Goal: Task Accomplishment & Management: Manage account settings

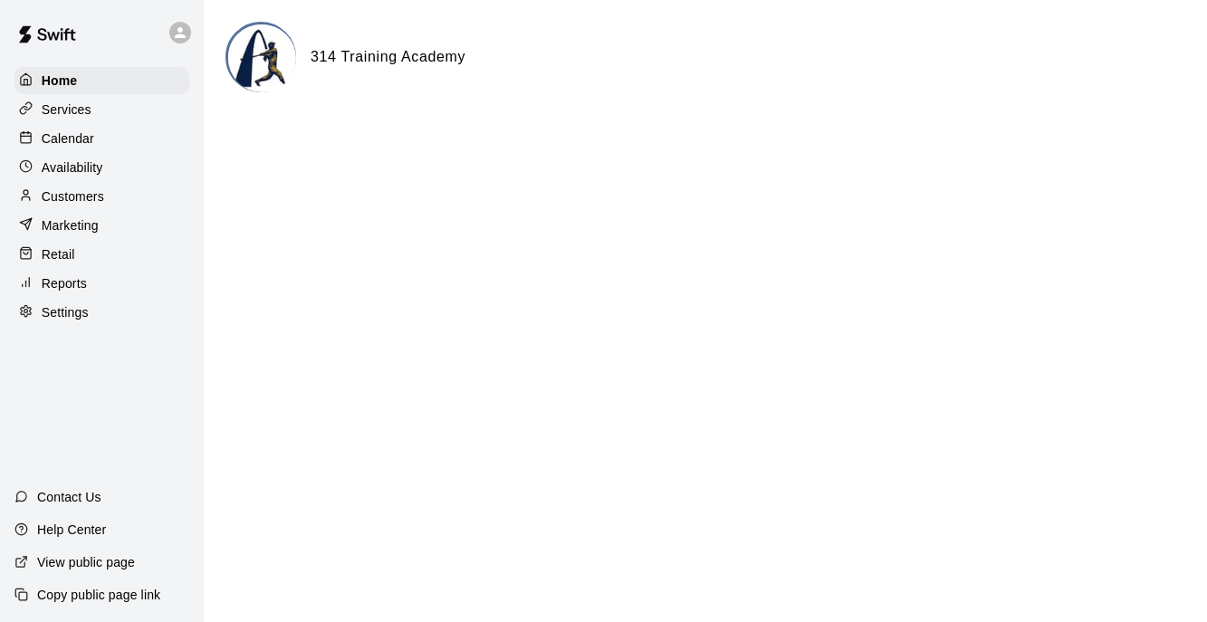
click at [83, 142] on p "Calendar" at bounding box center [68, 138] width 53 height 18
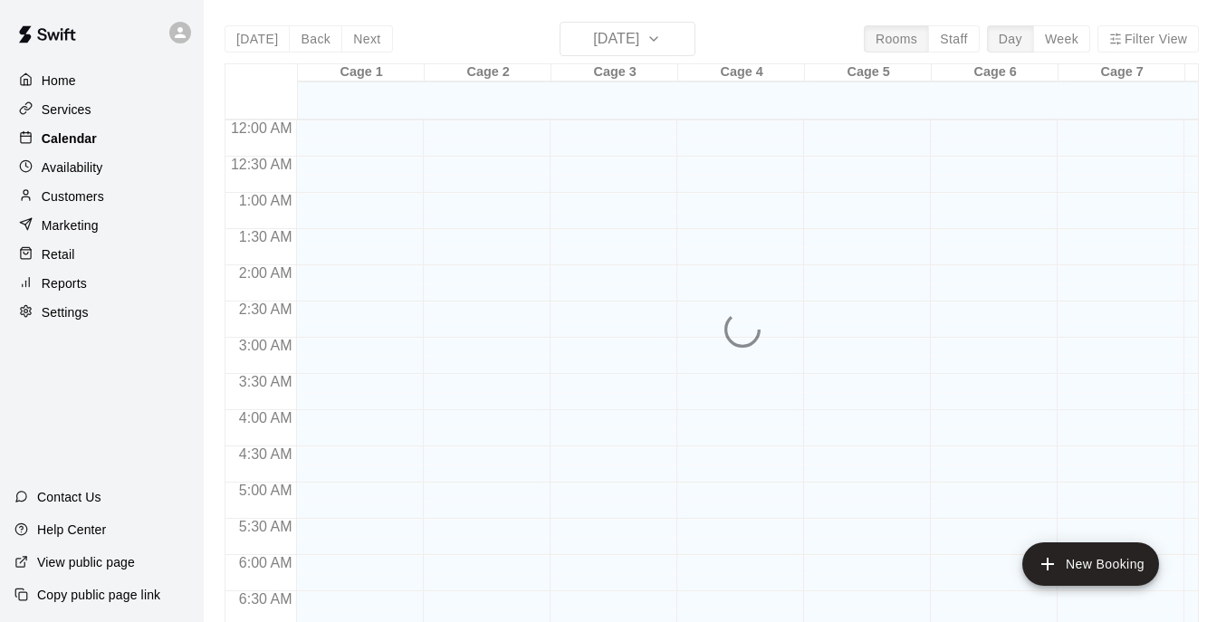
scroll to position [786, 0]
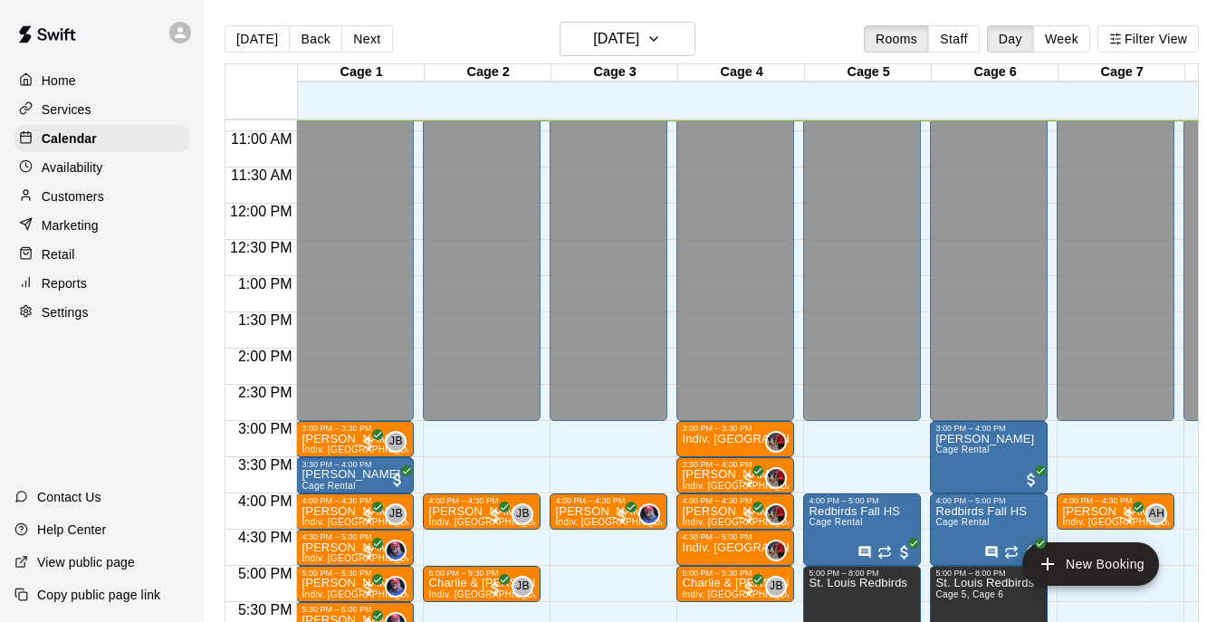
click at [79, 164] on p "Availability" at bounding box center [73, 167] width 62 height 18
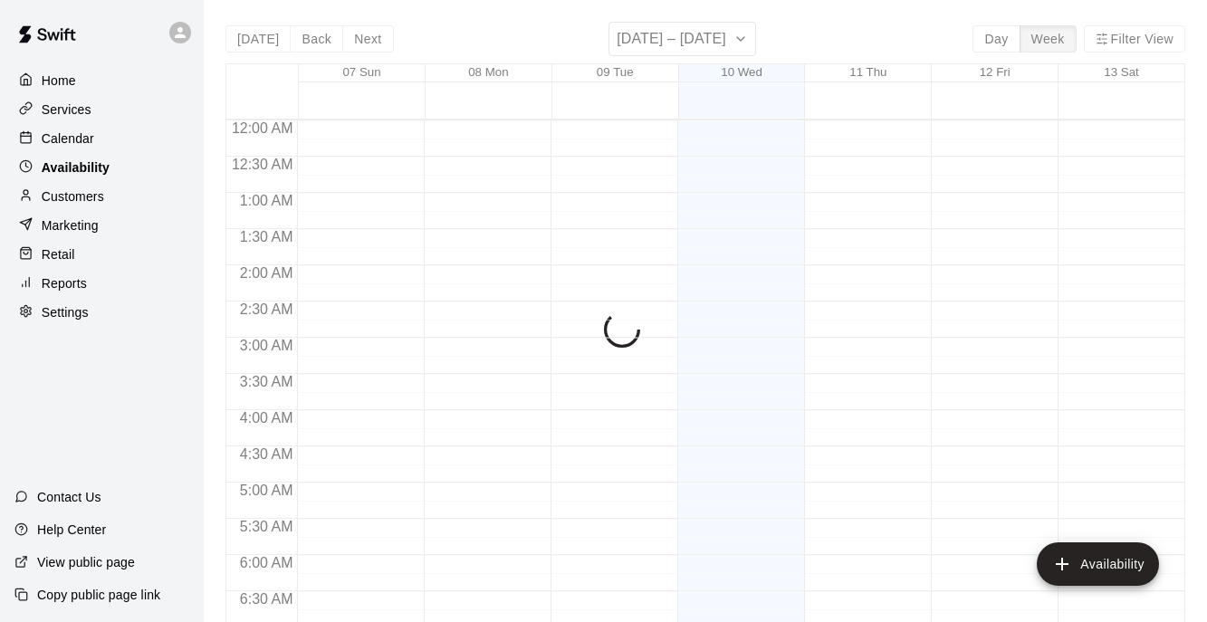
scroll to position [786, 0]
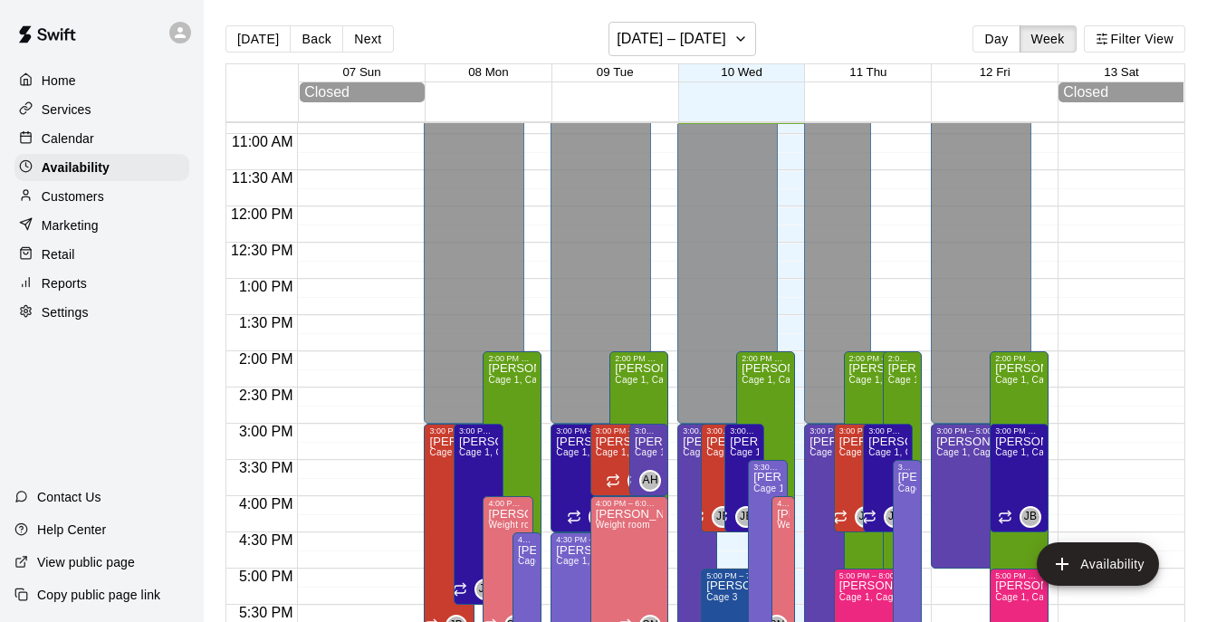
click at [83, 194] on p "Customers" at bounding box center [73, 196] width 62 height 18
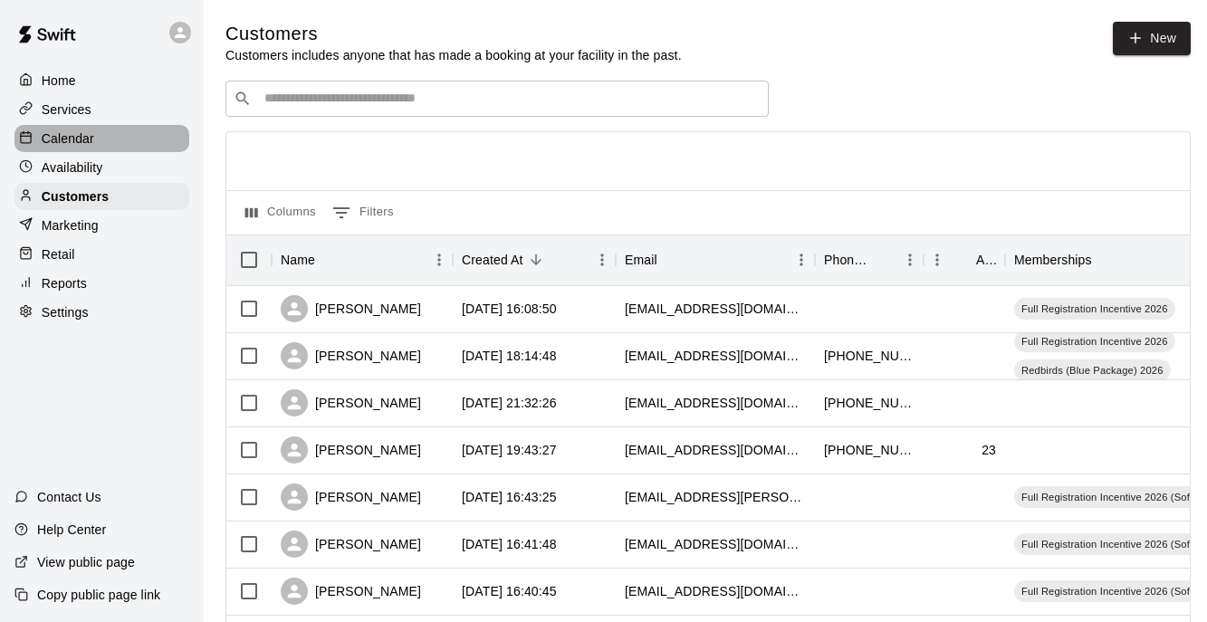
click at [96, 138] on div "Calendar" at bounding box center [101, 138] width 175 height 27
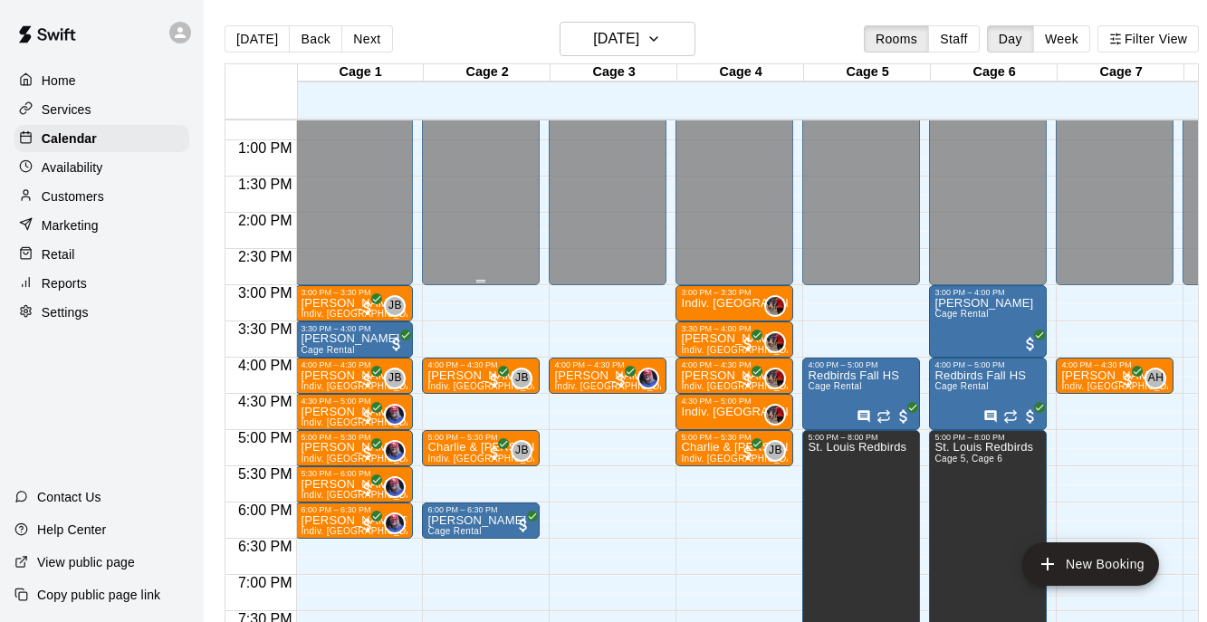
scroll to position [924, 1]
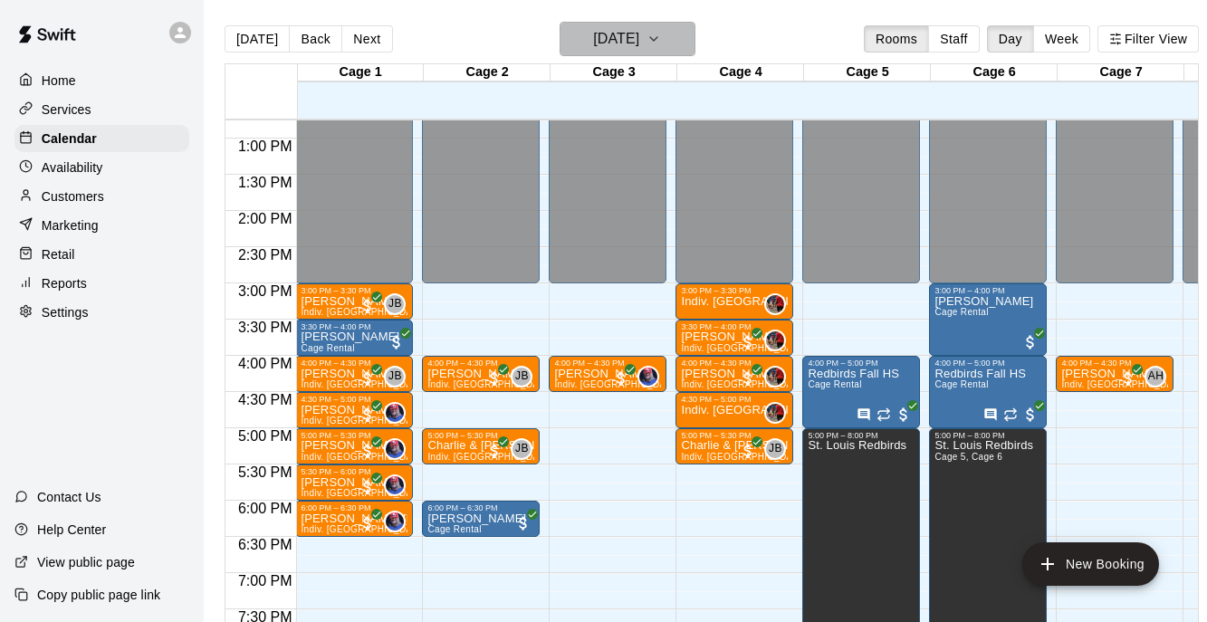
click at [639, 35] on h6 "[DATE]" at bounding box center [616, 38] width 46 height 25
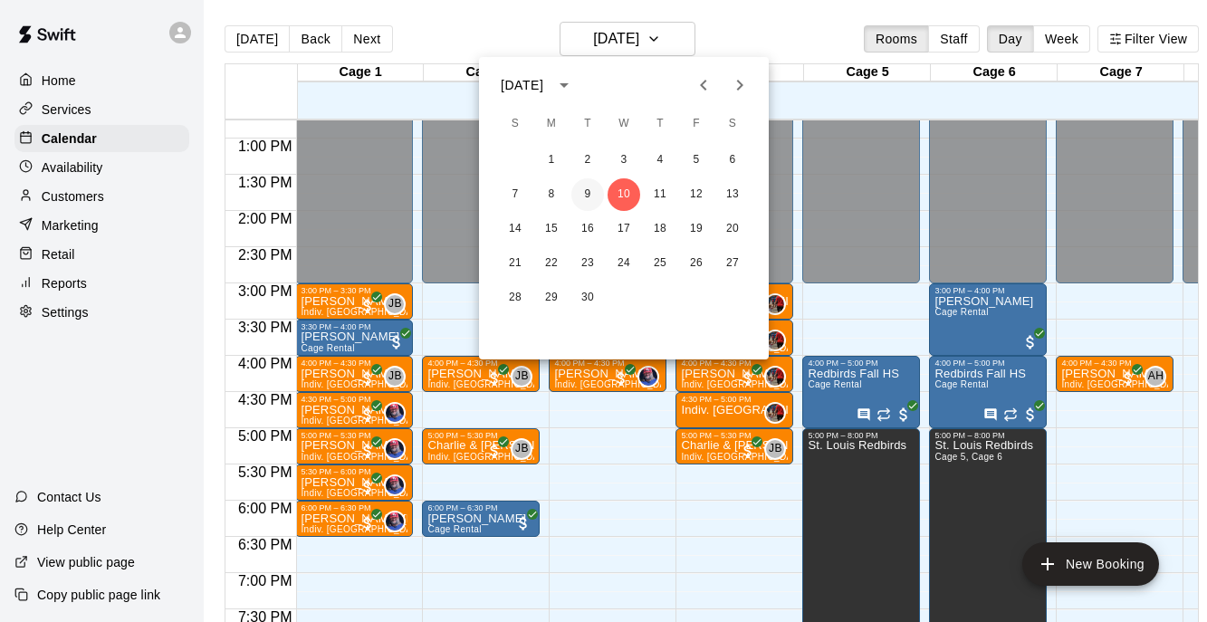
click at [588, 187] on button "9" at bounding box center [587, 194] width 33 height 33
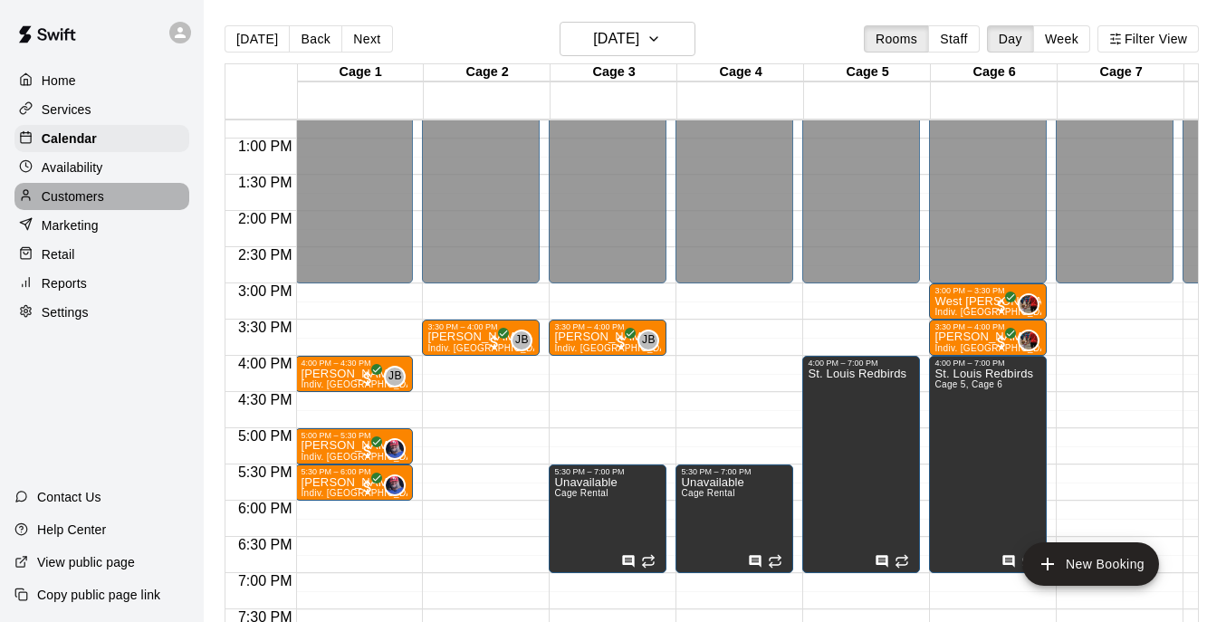
click at [93, 196] on p "Customers" at bounding box center [73, 196] width 62 height 18
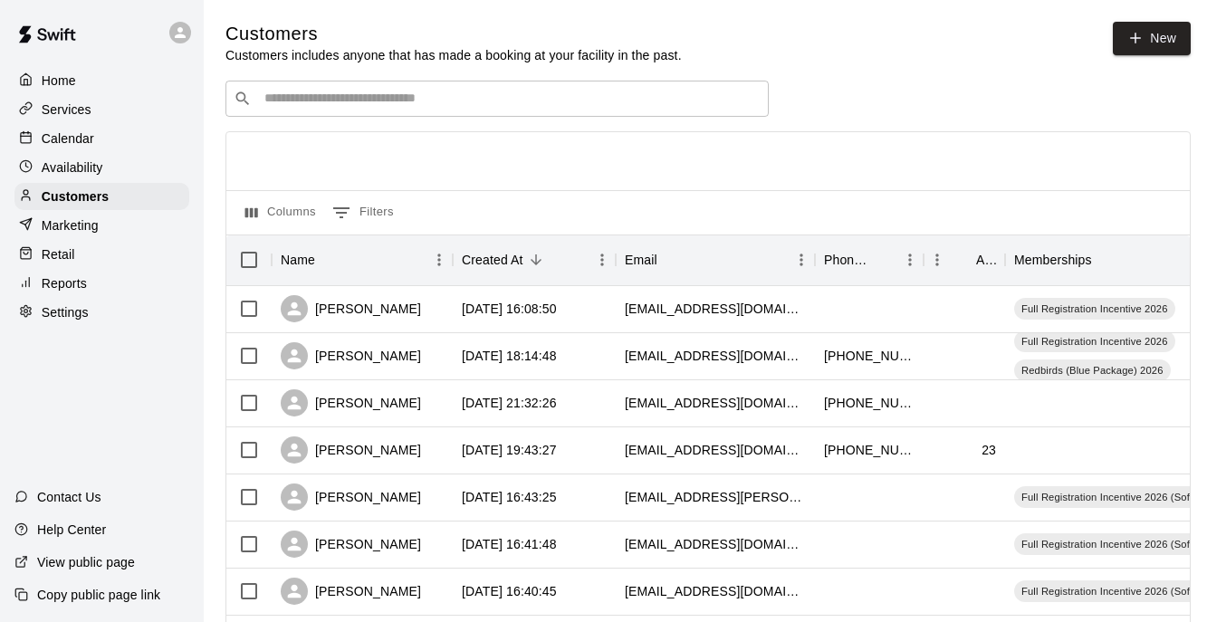
click at [372, 110] on div "​ ​" at bounding box center [496, 99] width 543 height 36
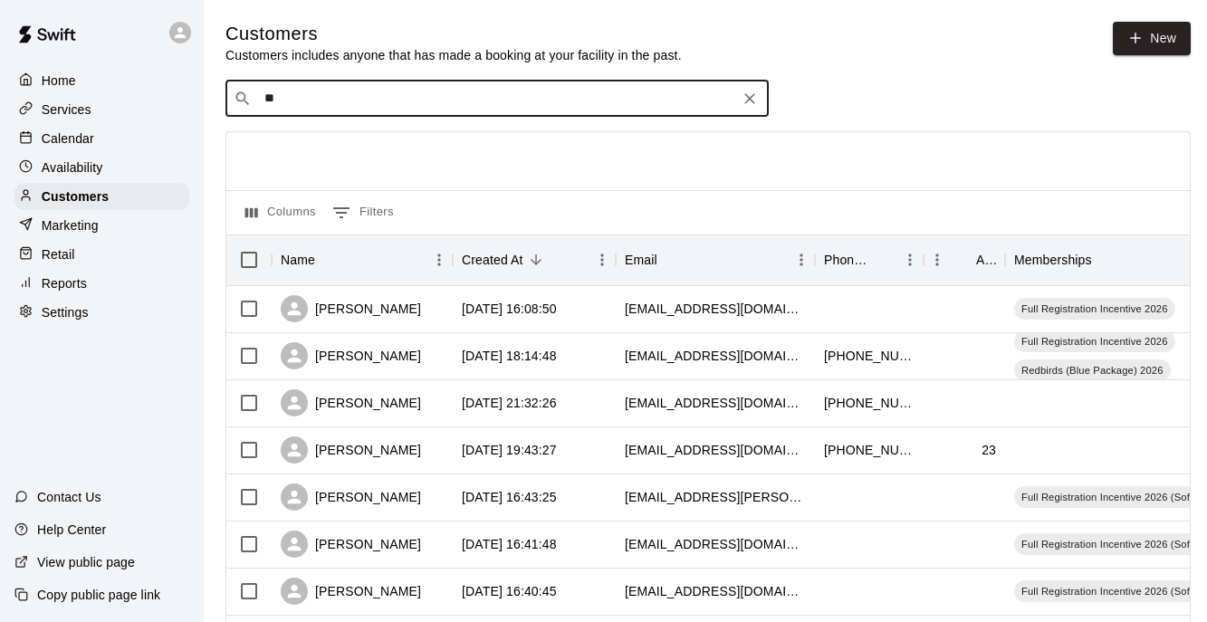
type input "*"
type input "**"
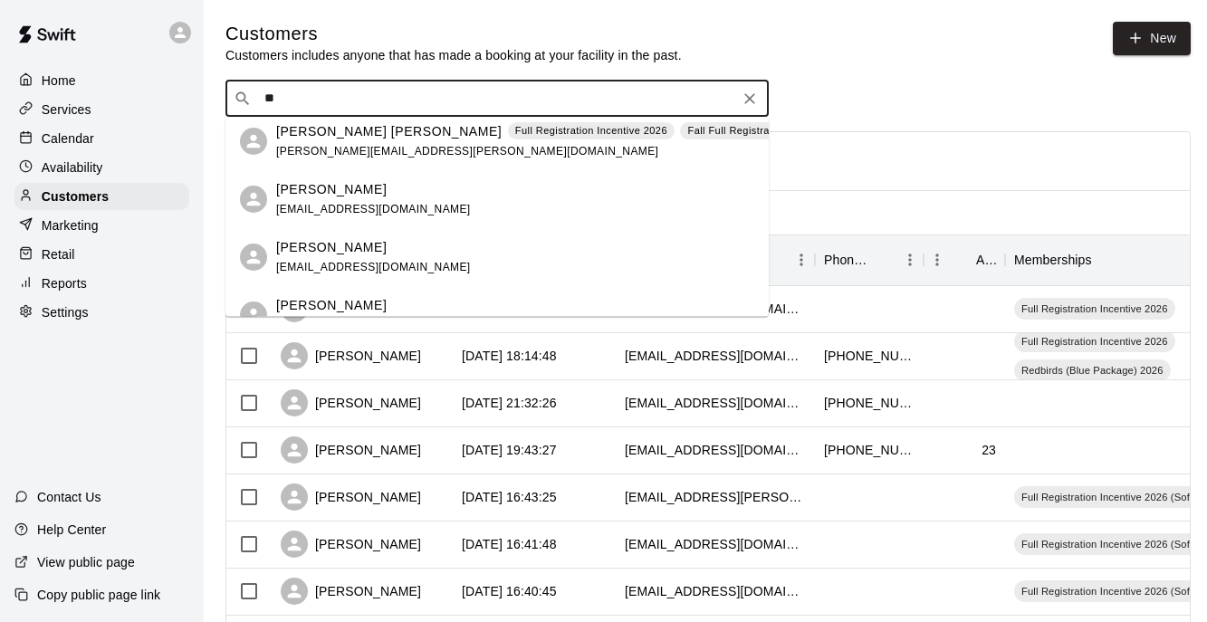
scroll to position [2759, 0]
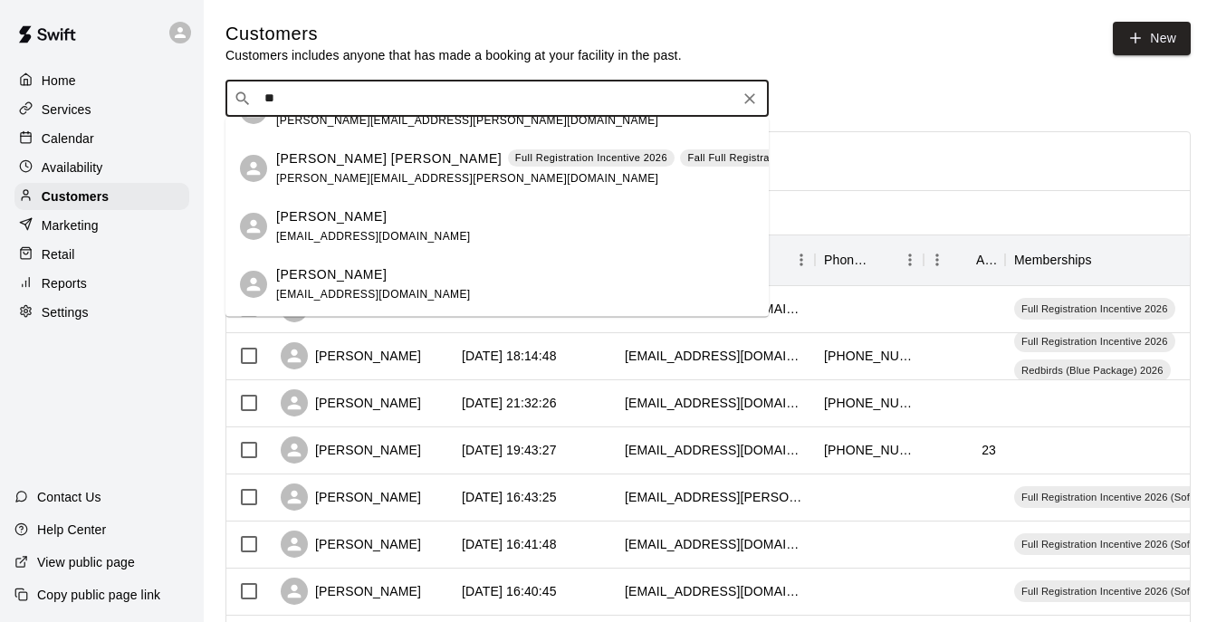
click at [332, 162] on p "[PERSON_NAME] [PERSON_NAME]" at bounding box center [388, 158] width 225 height 19
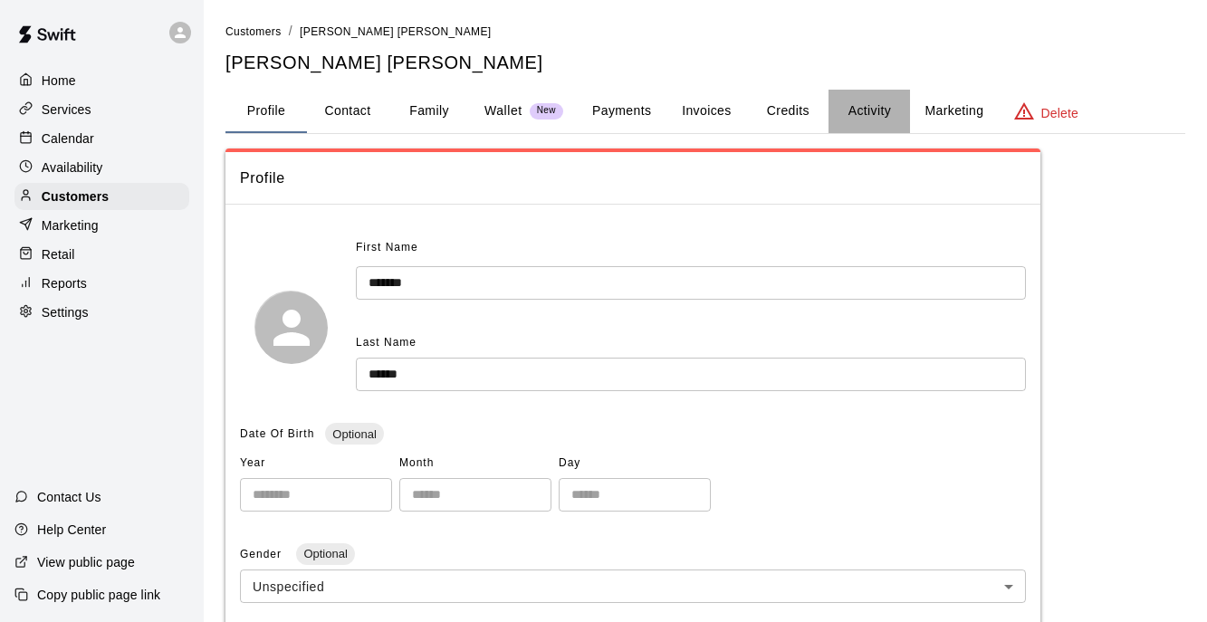
click at [873, 111] on button "Activity" at bounding box center [868, 111] width 81 height 43
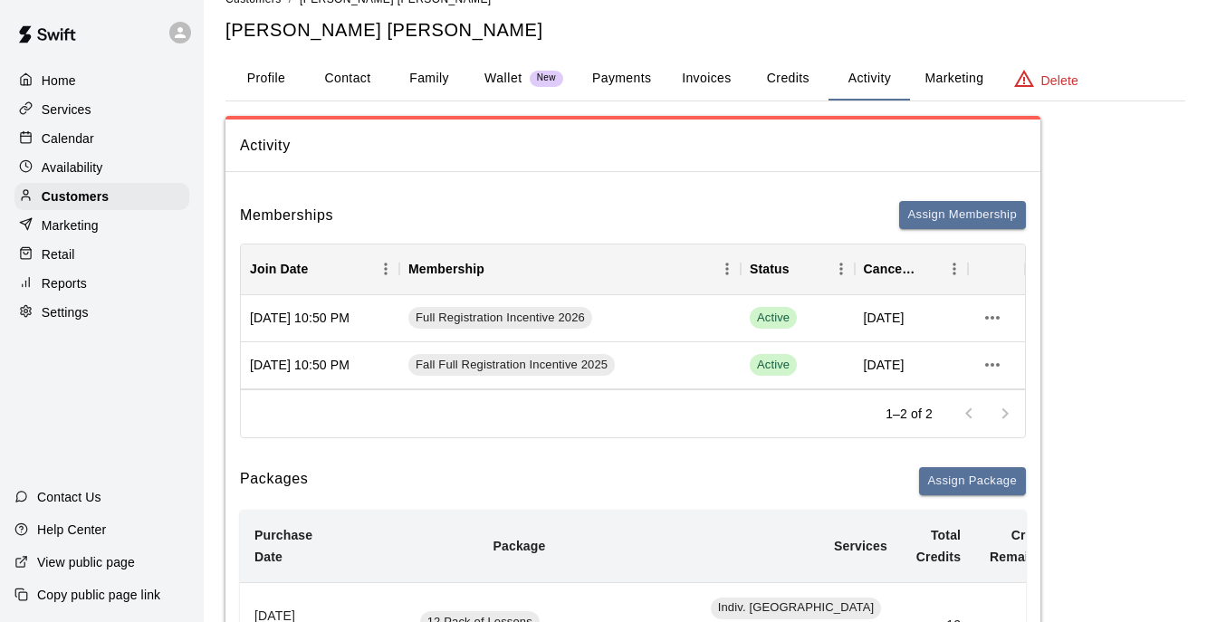
scroll to position [33, 0]
click at [783, 78] on button "Credits" at bounding box center [787, 77] width 81 height 43
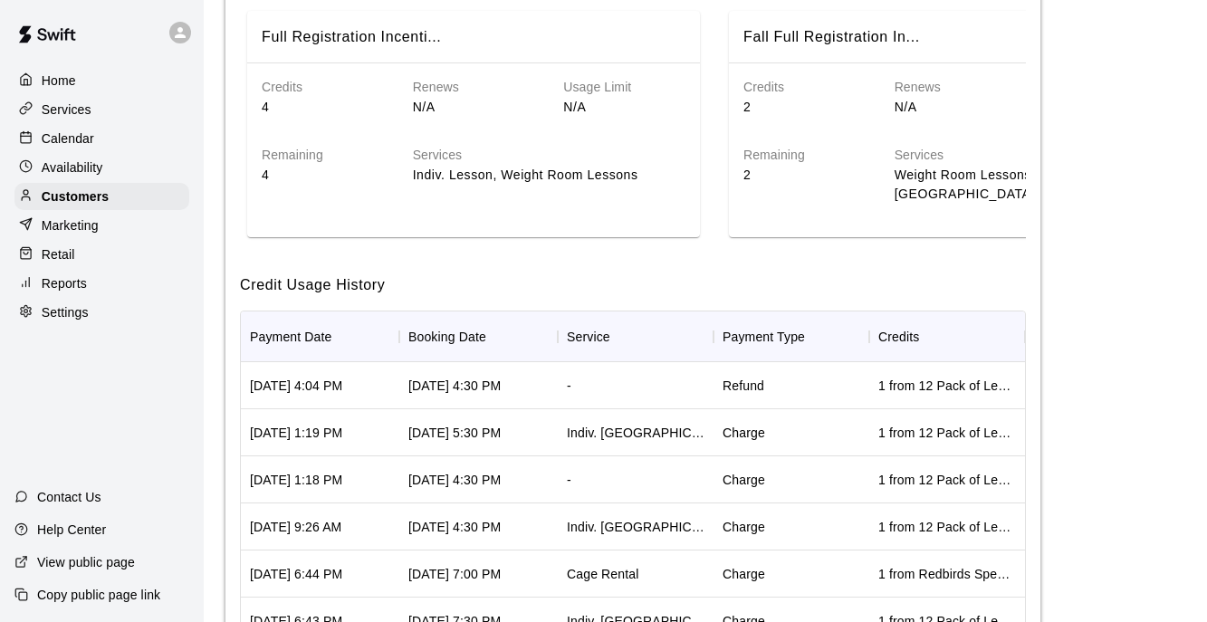
scroll to position [405, 0]
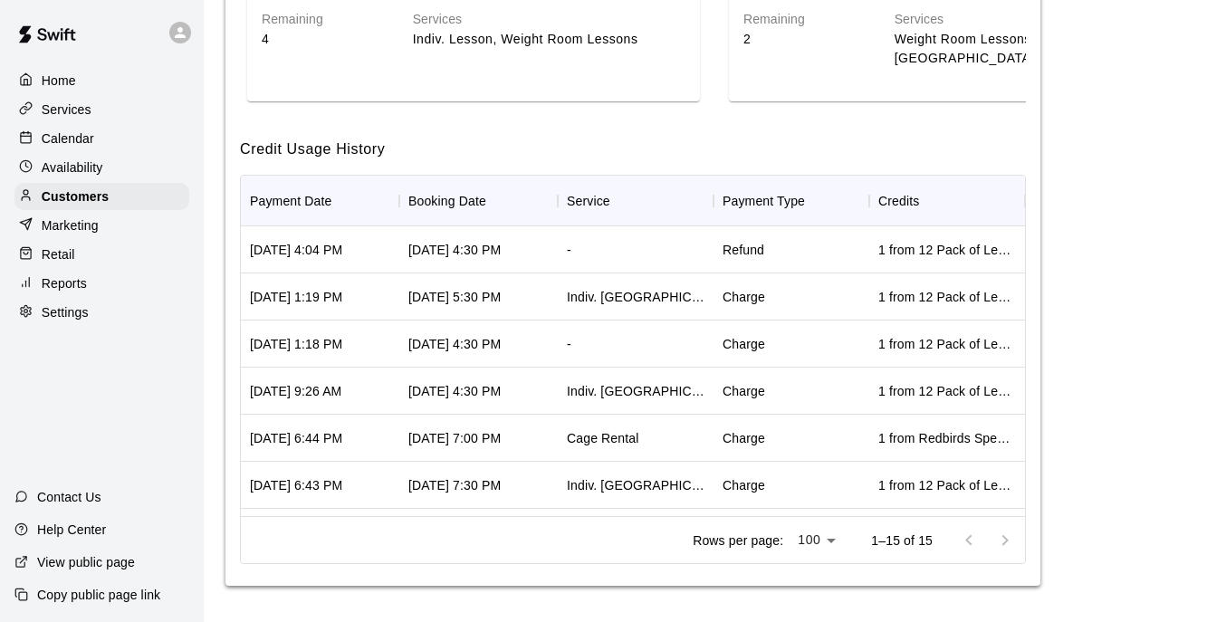
click at [735, 247] on div "Refund" at bounding box center [744, 250] width 42 height 18
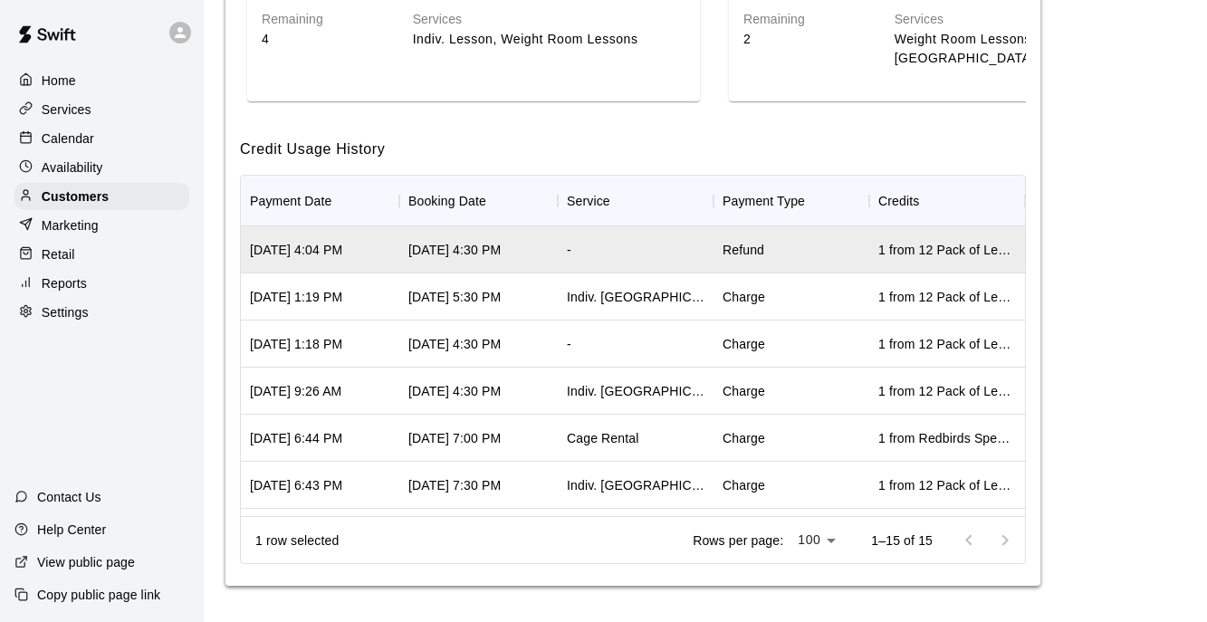
click at [636, 254] on div "-" at bounding box center [636, 249] width 156 height 47
click at [489, 239] on div "[DATE] 4:30 PM" at bounding box center [478, 249] width 158 height 47
click at [491, 286] on div "[DATE] 5:30 PM" at bounding box center [478, 296] width 158 height 47
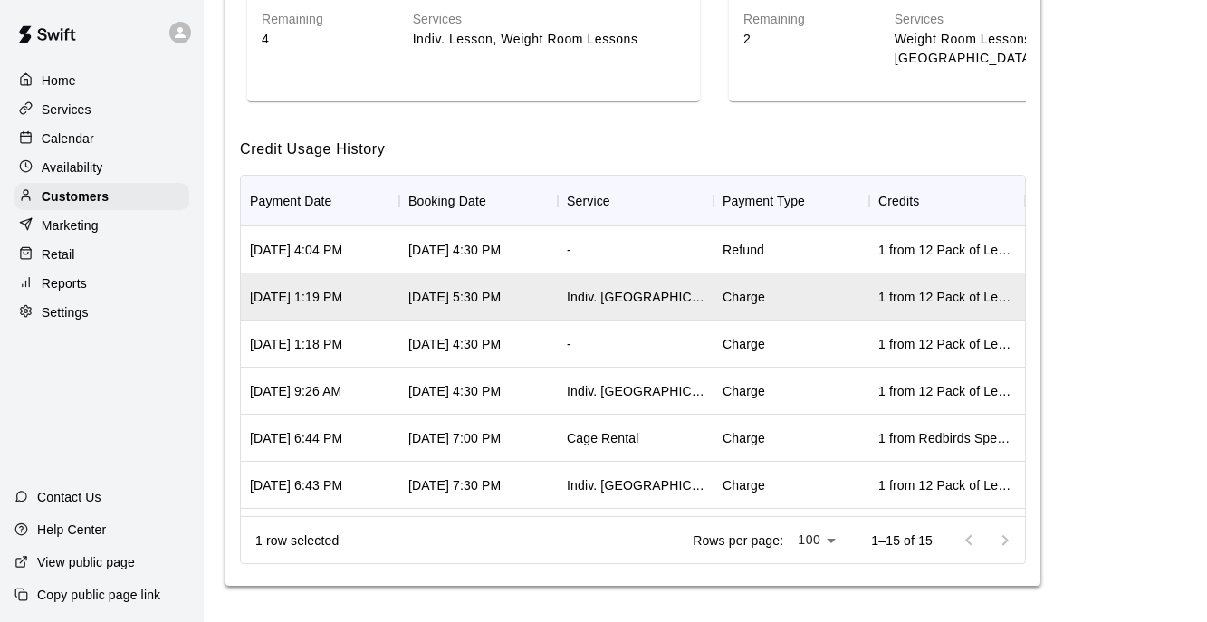
click at [492, 262] on div "[DATE] 4:30 PM" at bounding box center [478, 249] width 158 height 47
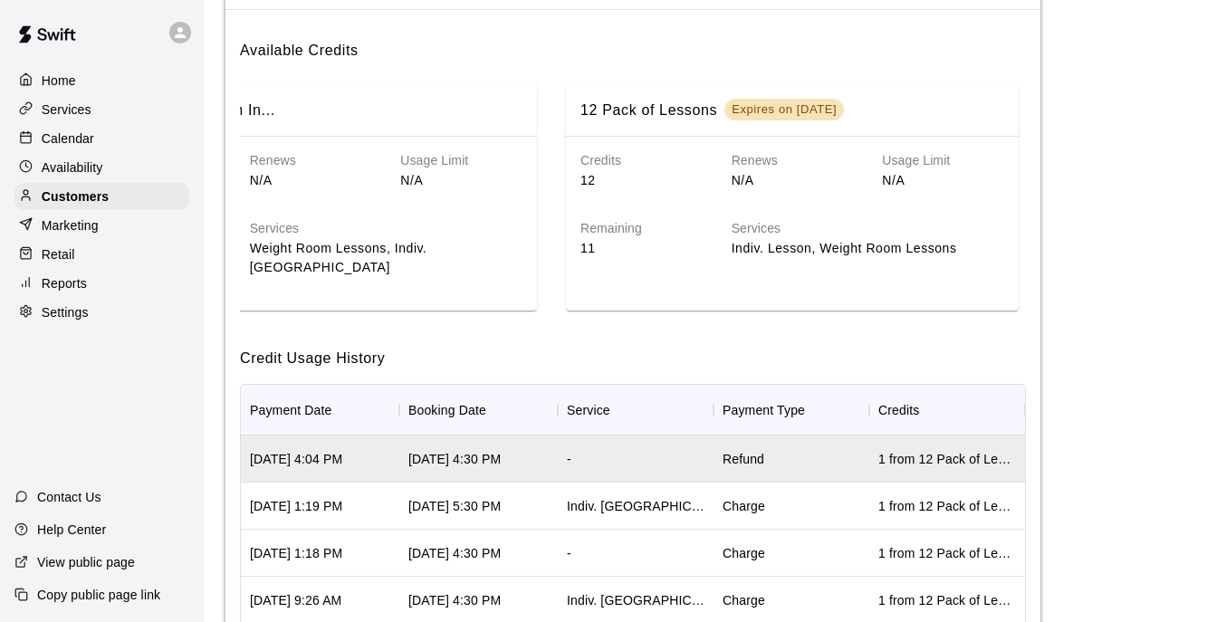
scroll to position [194, 0]
click at [727, 238] on div "Services Indiv. Lesson, Weight Room Lessons" at bounding box center [853, 226] width 301 height 68
click at [667, 113] on h6 "12 Pack of Lessons" at bounding box center [648, 112] width 137 height 24
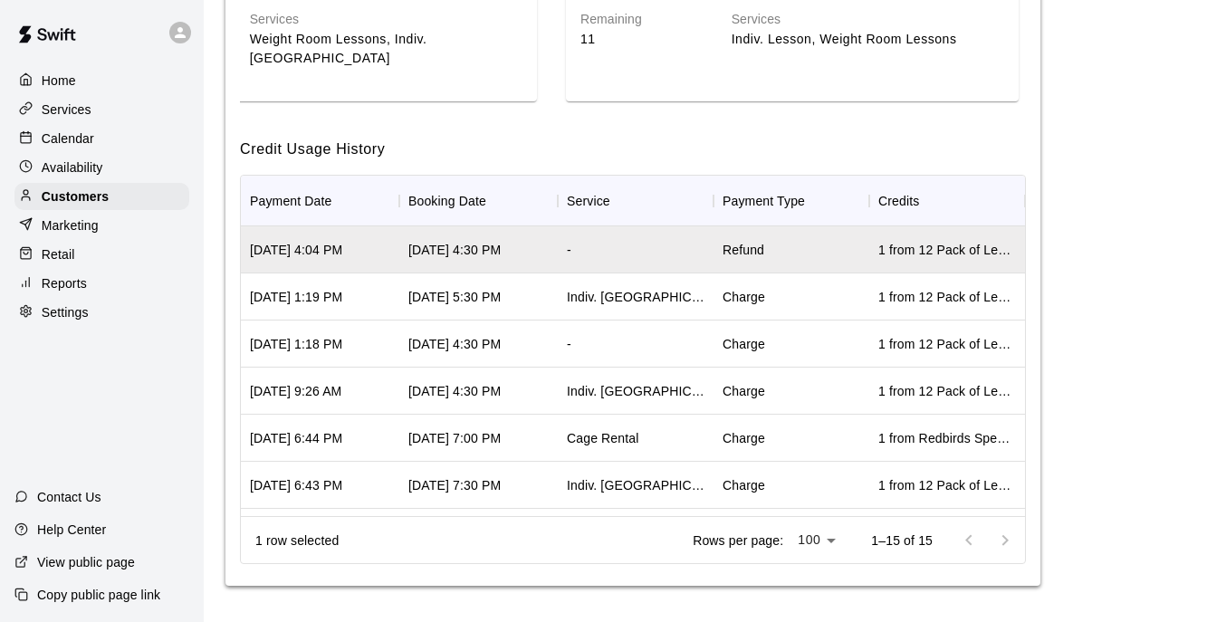
click at [741, 245] on div "Refund" at bounding box center [744, 250] width 42 height 18
click at [929, 254] on div "1 from 12 Pack of Lessons" at bounding box center [947, 250] width 138 height 18
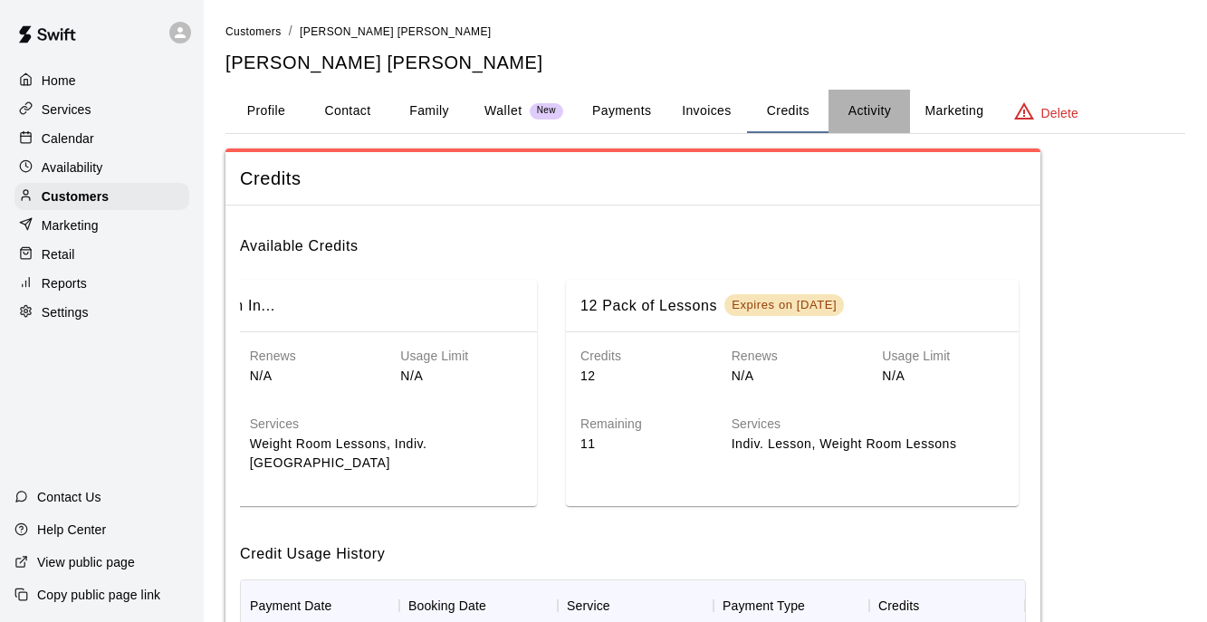
click at [872, 103] on button "Activity" at bounding box center [868, 111] width 81 height 43
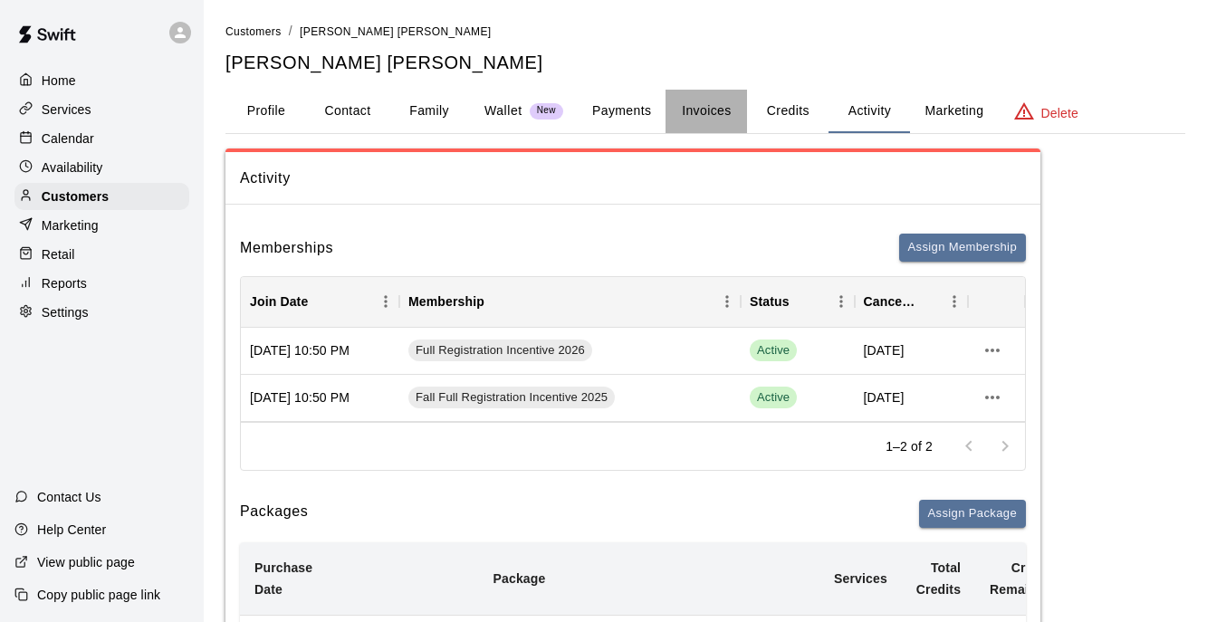
click at [712, 105] on button "Invoices" at bounding box center [705, 111] width 81 height 43
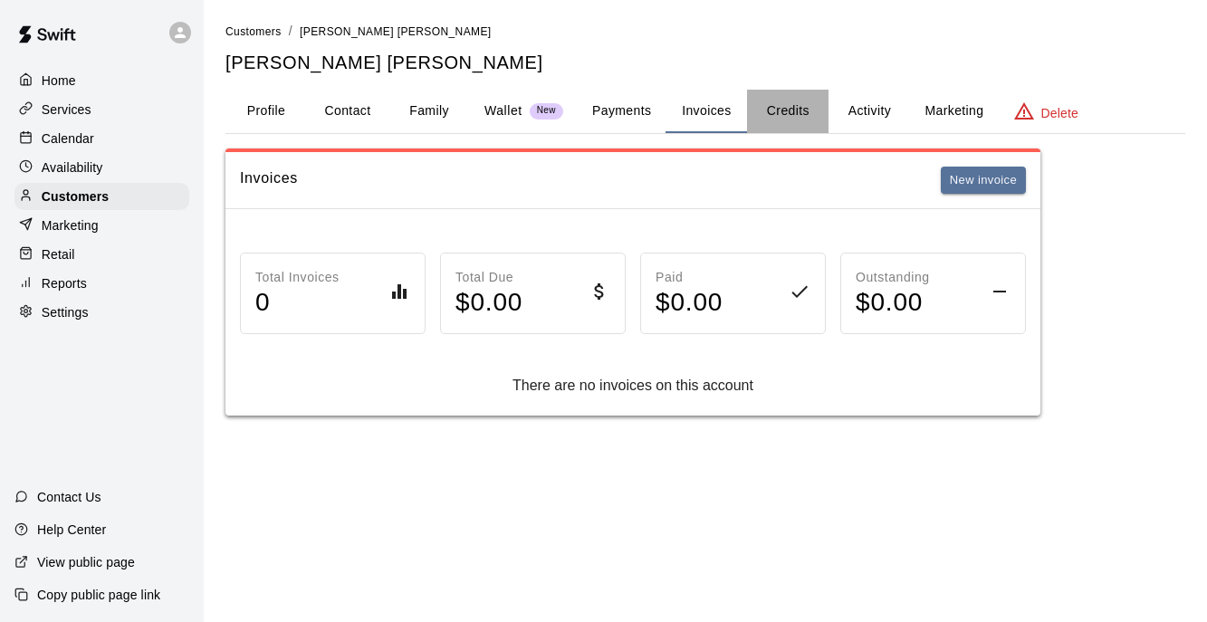
click at [794, 106] on button "Credits" at bounding box center [787, 111] width 81 height 43
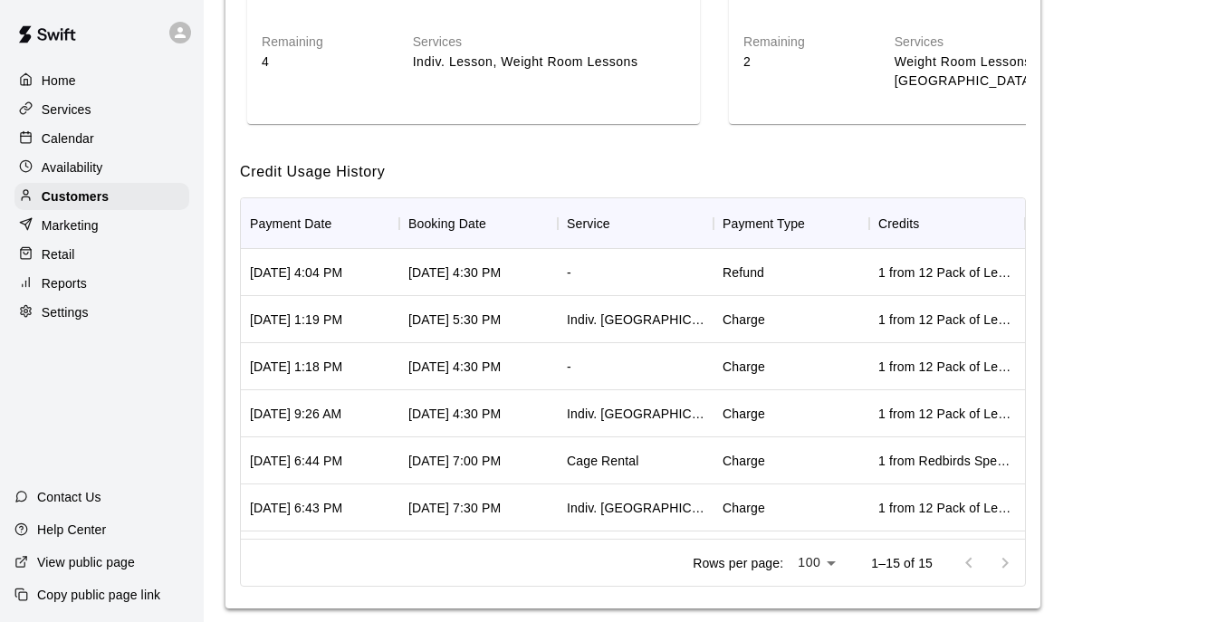
scroll to position [383, 0]
click at [596, 279] on div "-" at bounding box center [636, 271] width 156 height 47
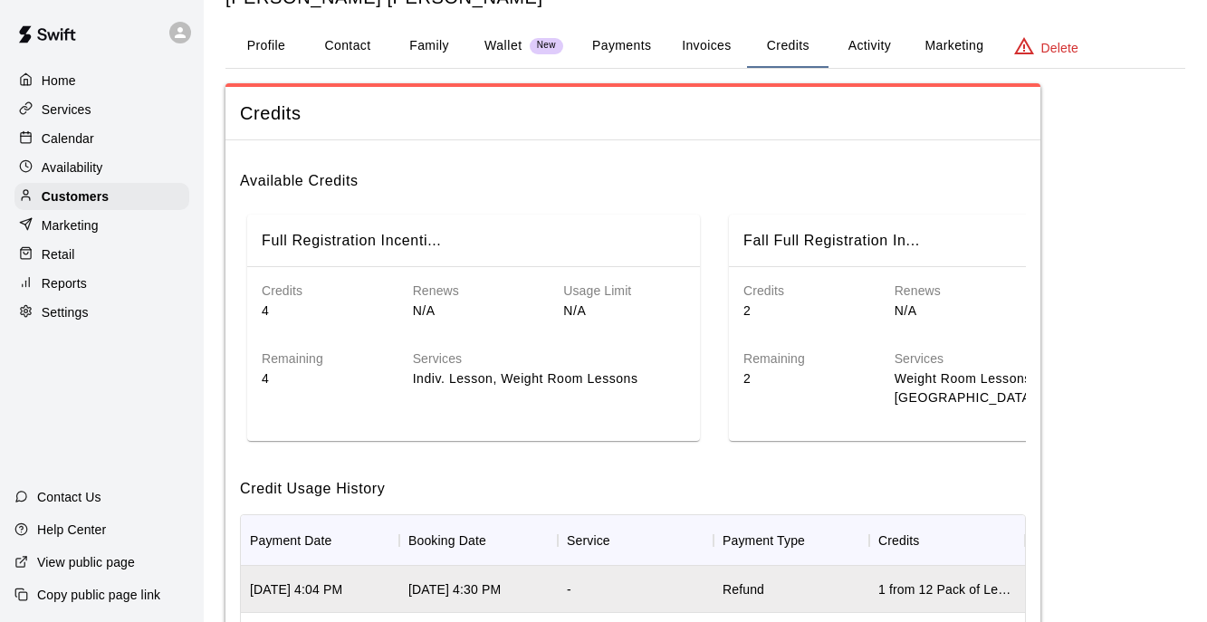
scroll to position [0, 0]
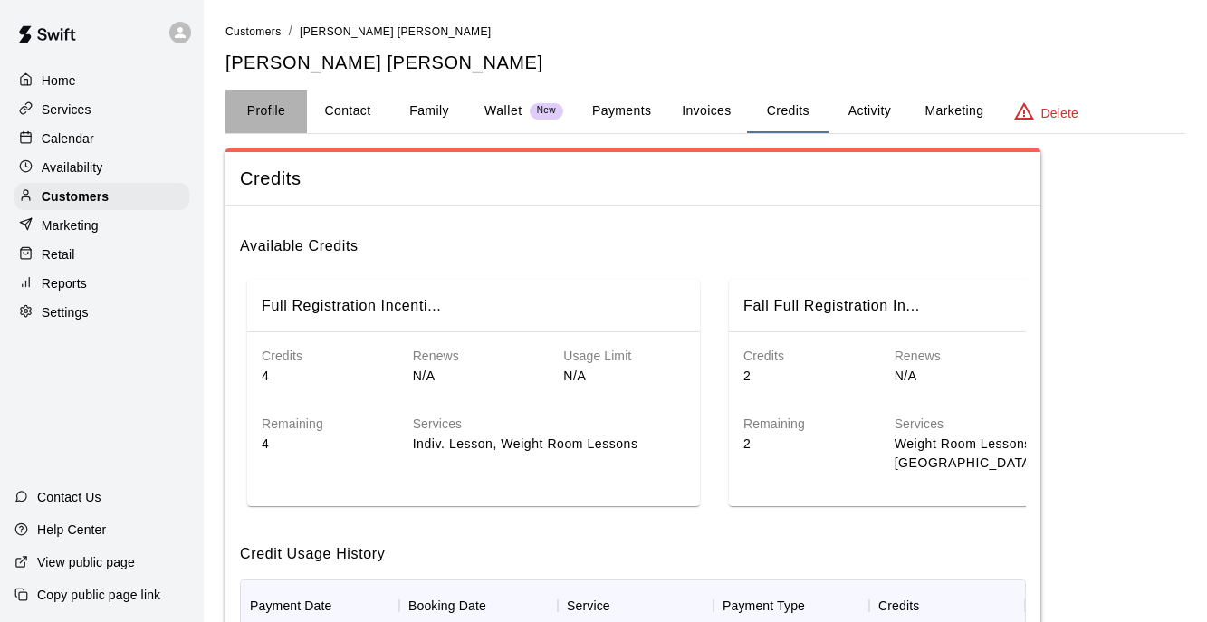
click at [256, 105] on button "Profile" at bounding box center [265, 111] width 81 height 43
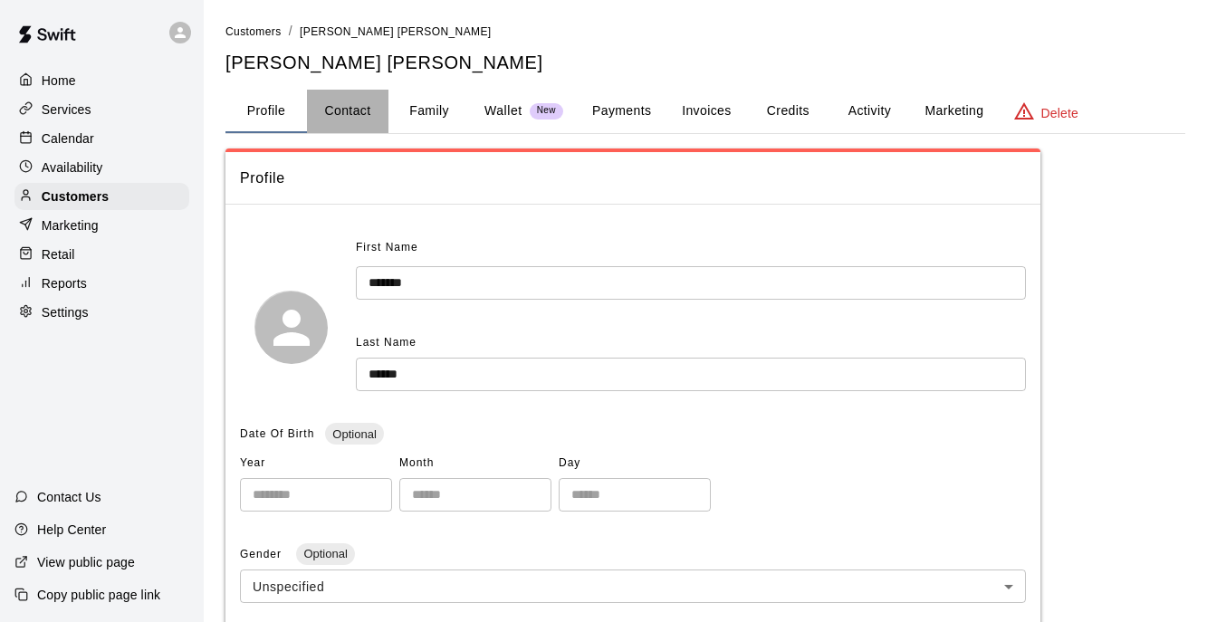
click at [326, 114] on button "Contact" at bounding box center [347, 111] width 81 height 43
select select "**"
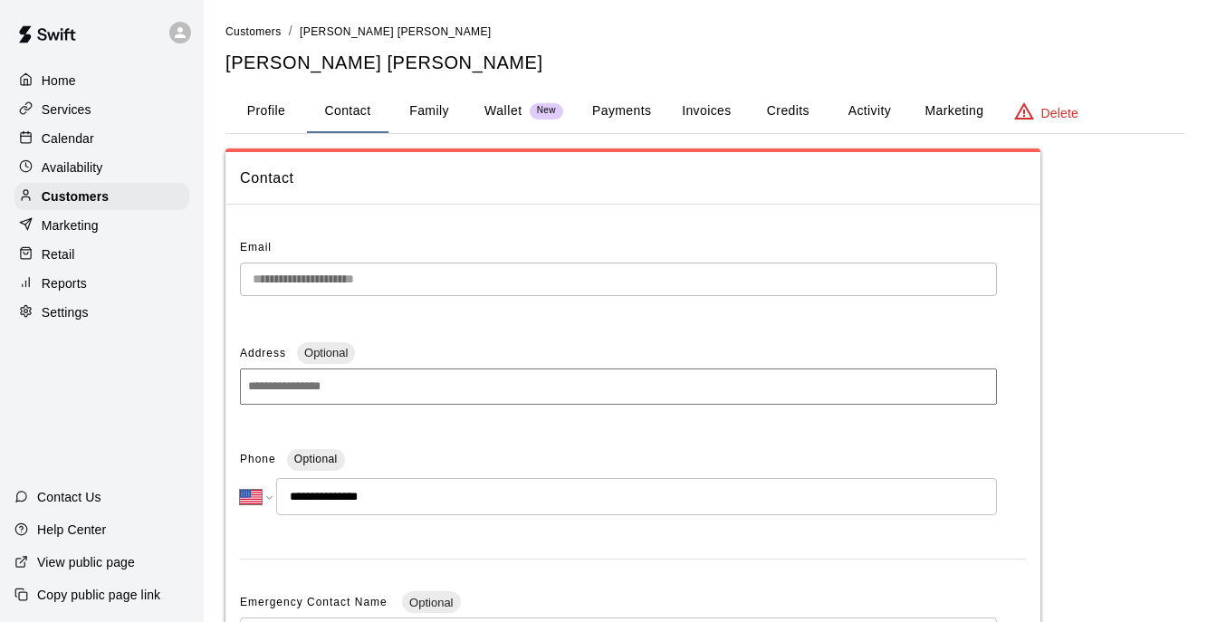
click at [440, 103] on button "Family" at bounding box center [428, 111] width 81 height 43
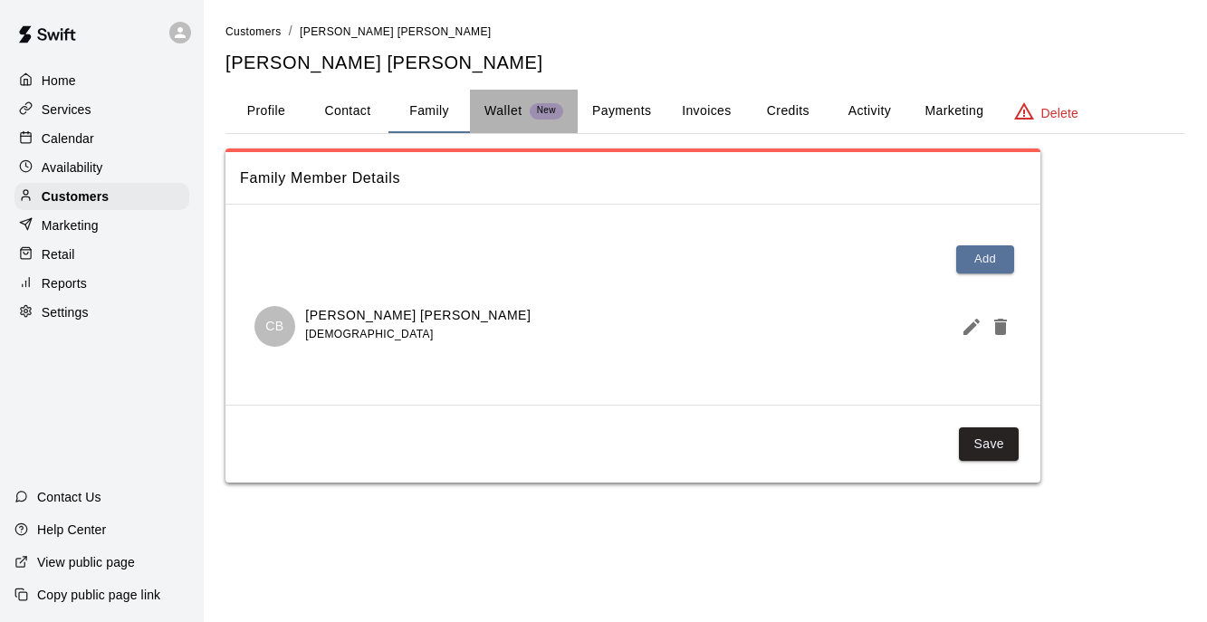
click at [496, 113] on p "Wallet" at bounding box center [503, 110] width 38 height 19
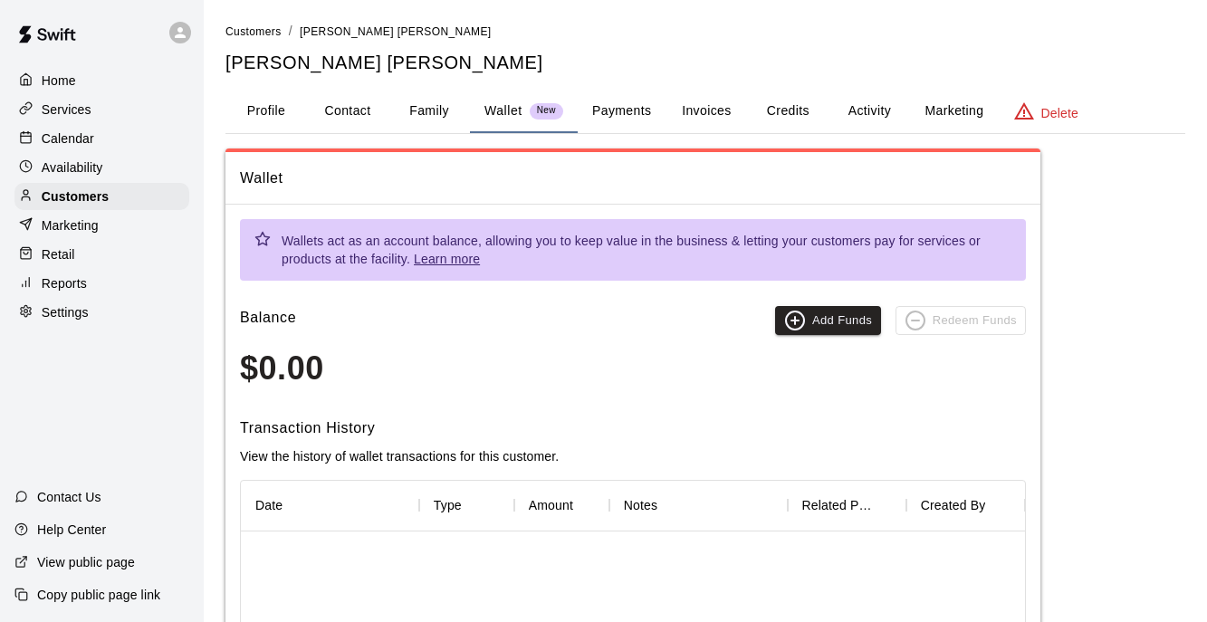
click at [620, 98] on button "Payments" at bounding box center [622, 111] width 88 height 43
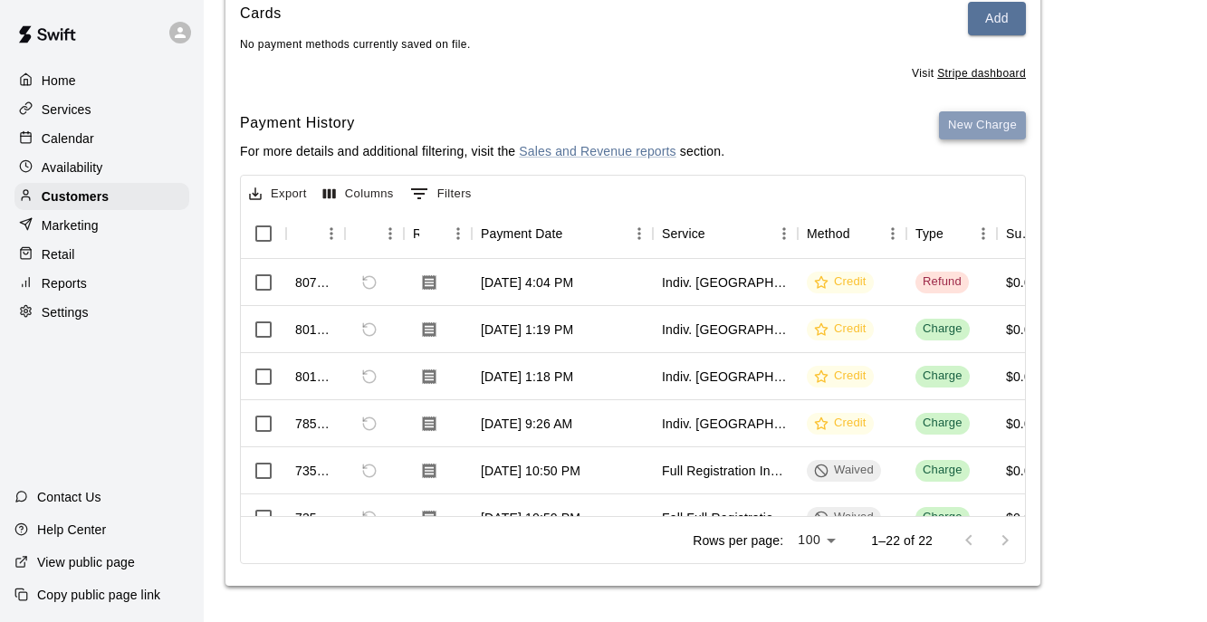
click at [979, 128] on button "New Charge" at bounding box center [982, 125] width 87 height 28
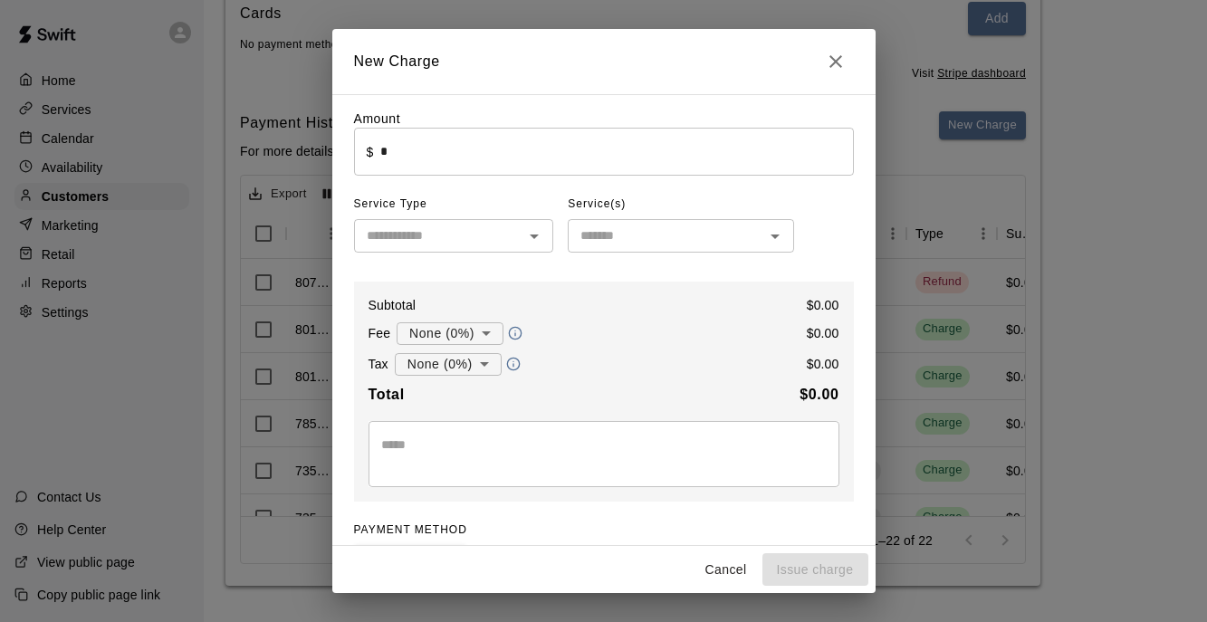
click at [522, 156] on input "*" at bounding box center [616, 152] width 473 height 48
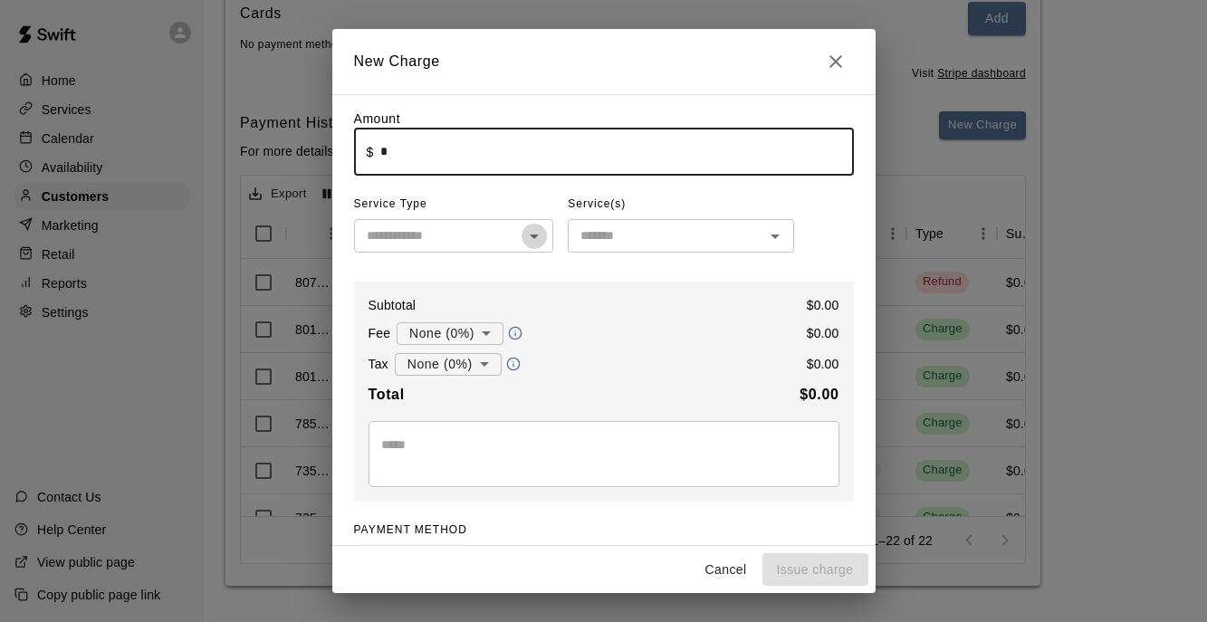
click at [523, 233] on icon "Open" at bounding box center [534, 236] width 22 height 22
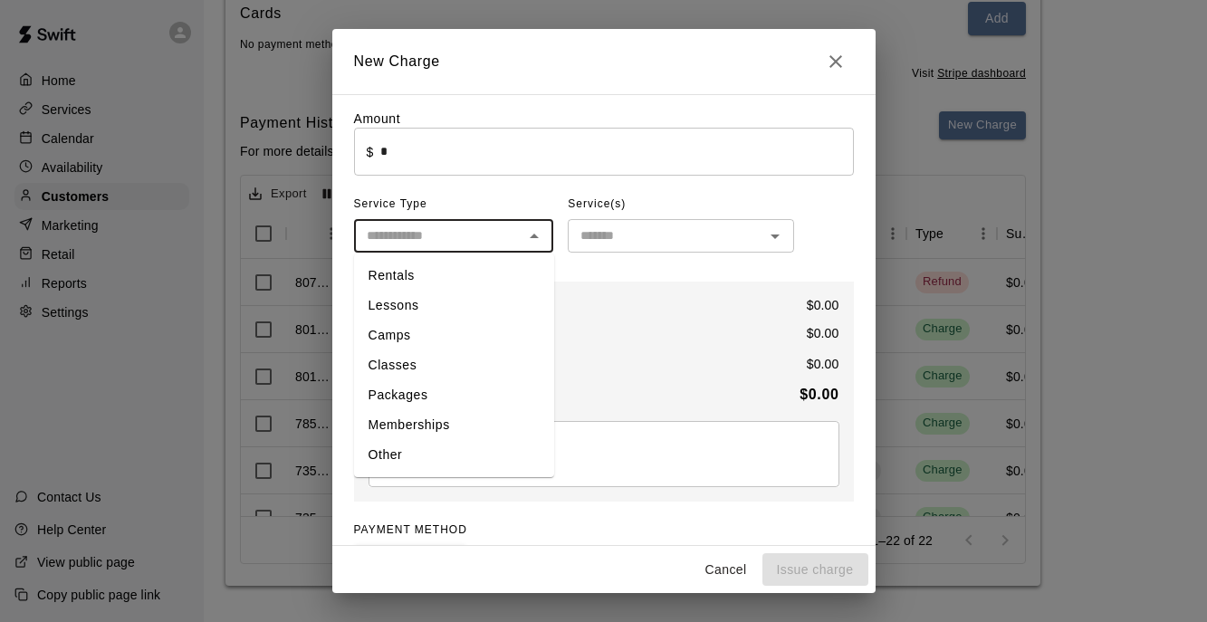
click at [437, 295] on li "Lessons" at bounding box center [454, 306] width 200 height 30
type input "*******"
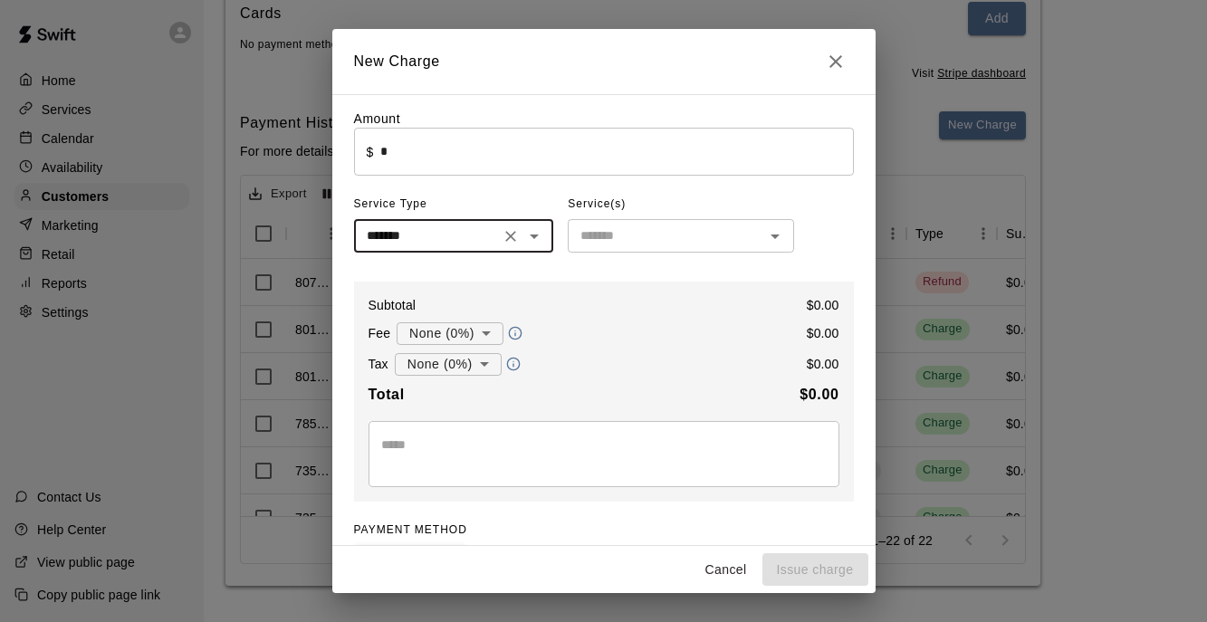
click at [608, 239] on input "text" at bounding box center [666, 236] width 186 height 23
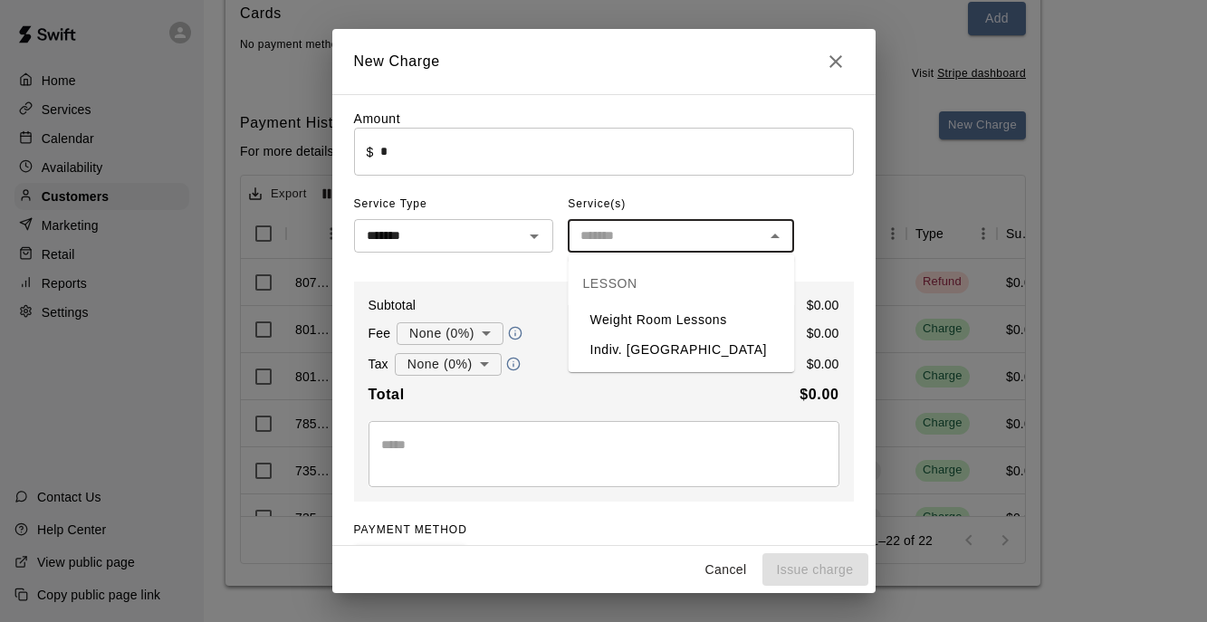
click at [641, 349] on li "Indiv. [GEOGRAPHIC_DATA]" at bounding box center [682, 350] width 226 height 30
type input "**********"
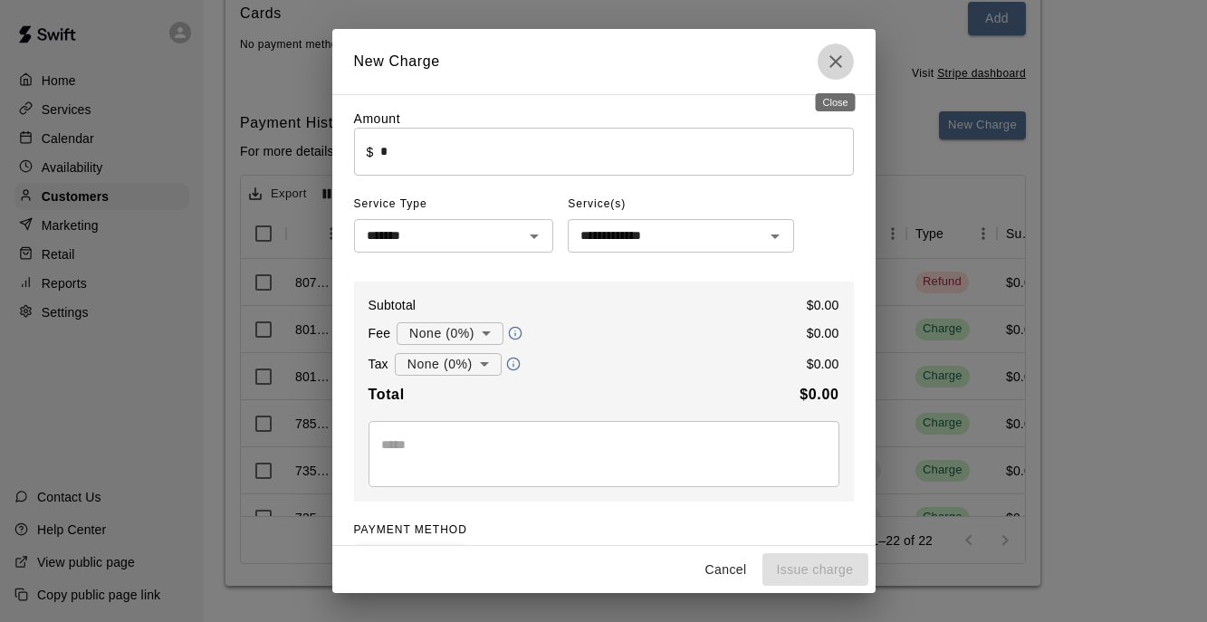
click at [828, 61] on icon "Close" at bounding box center [836, 62] width 22 height 22
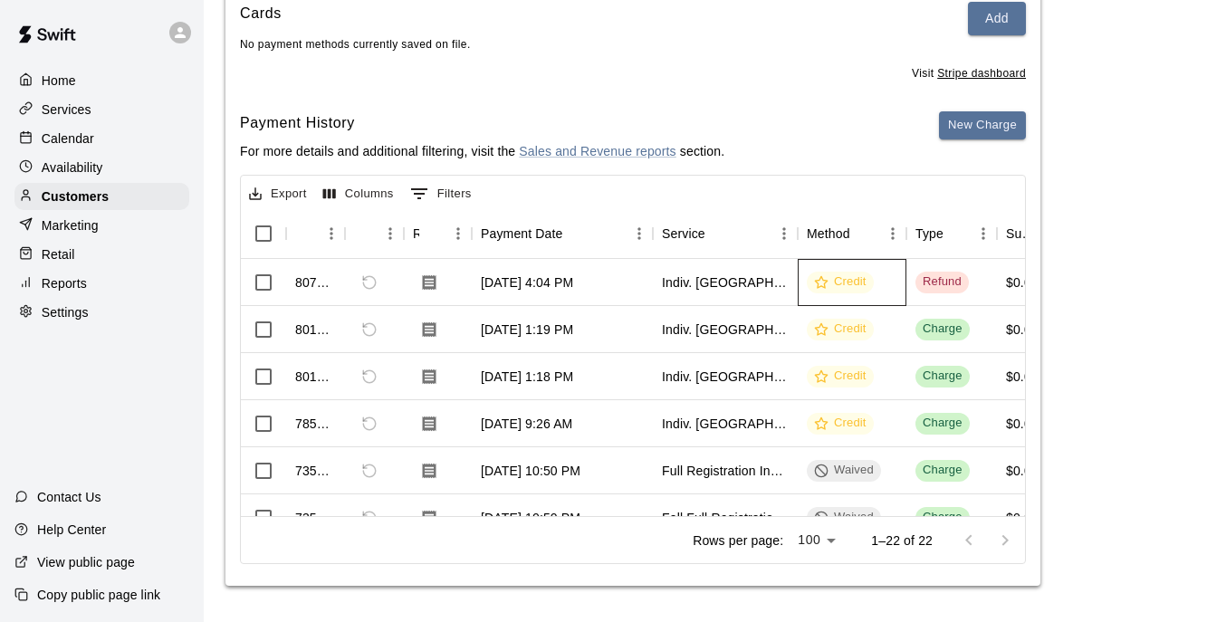
click at [830, 280] on div "Credit" at bounding box center [840, 281] width 53 height 17
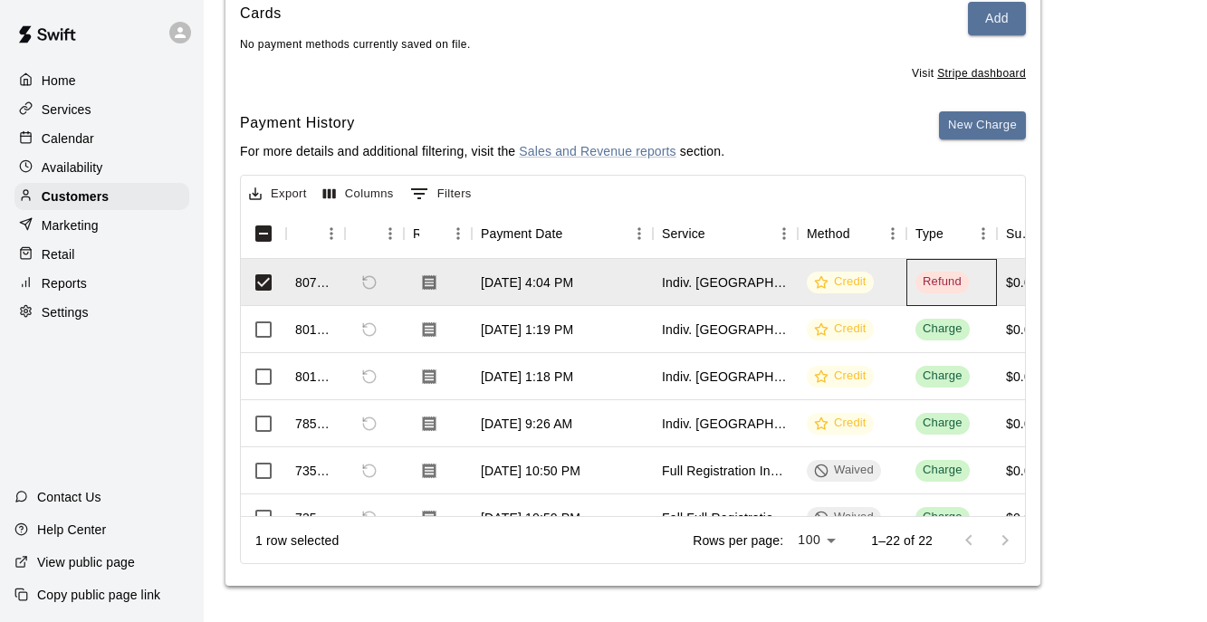
click at [947, 280] on div "Refund" at bounding box center [942, 281] width 39 height 17
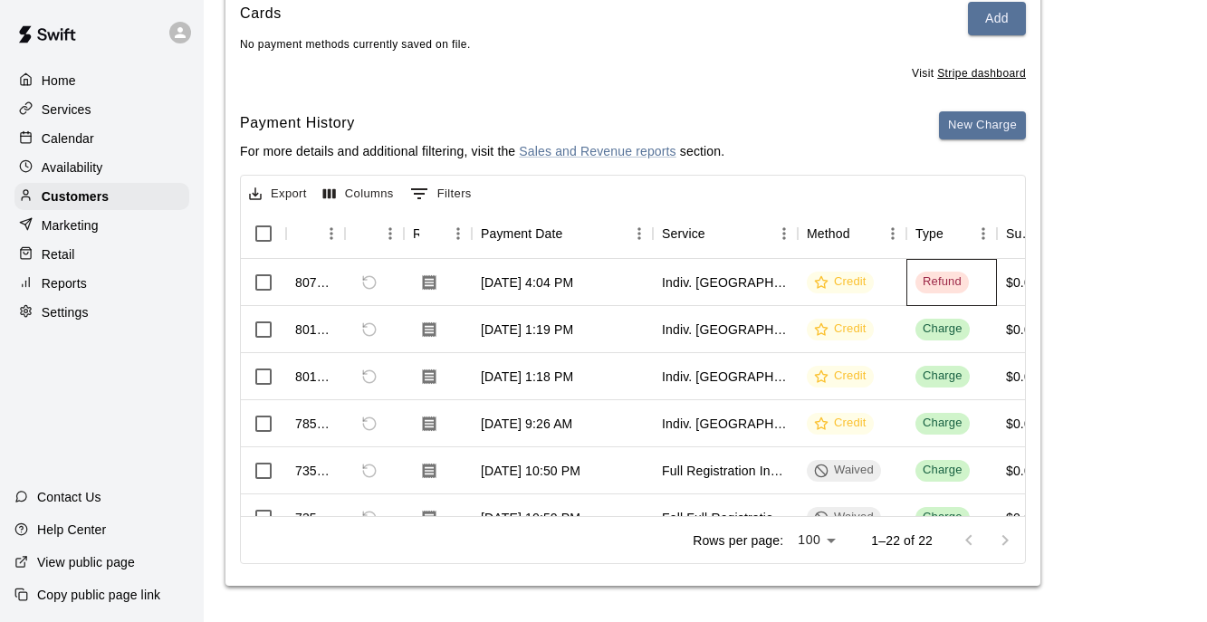
click at [975, 286] on div "Refund" at bounding box center [951, 282] width 91 height 47
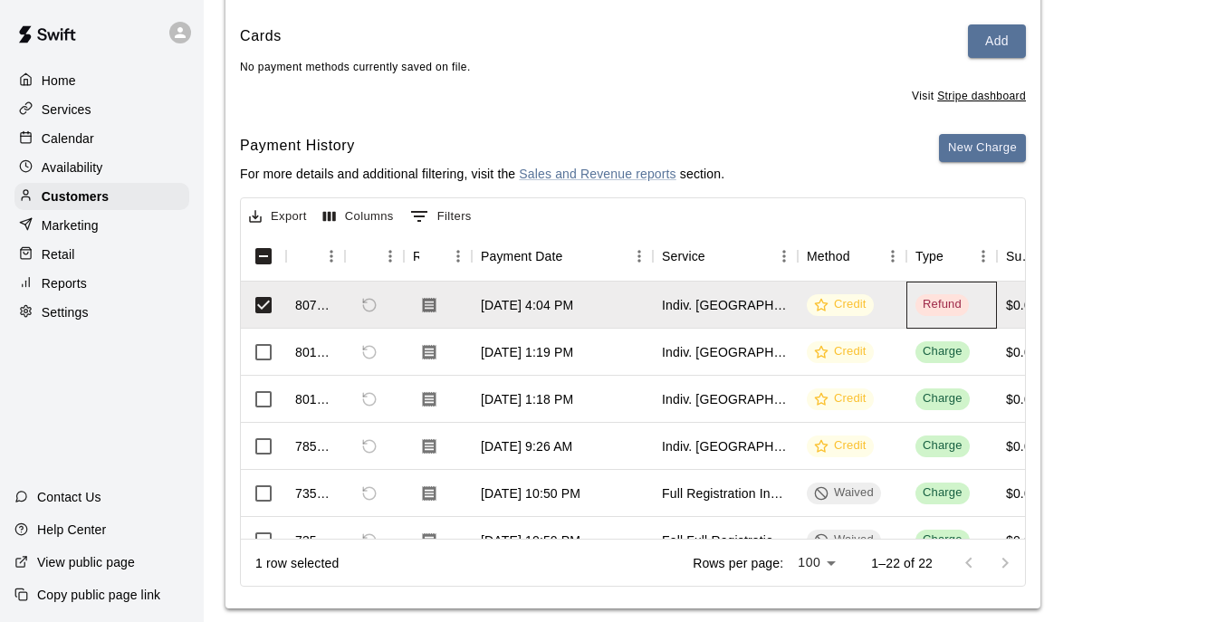
scroll to position [202, 0]
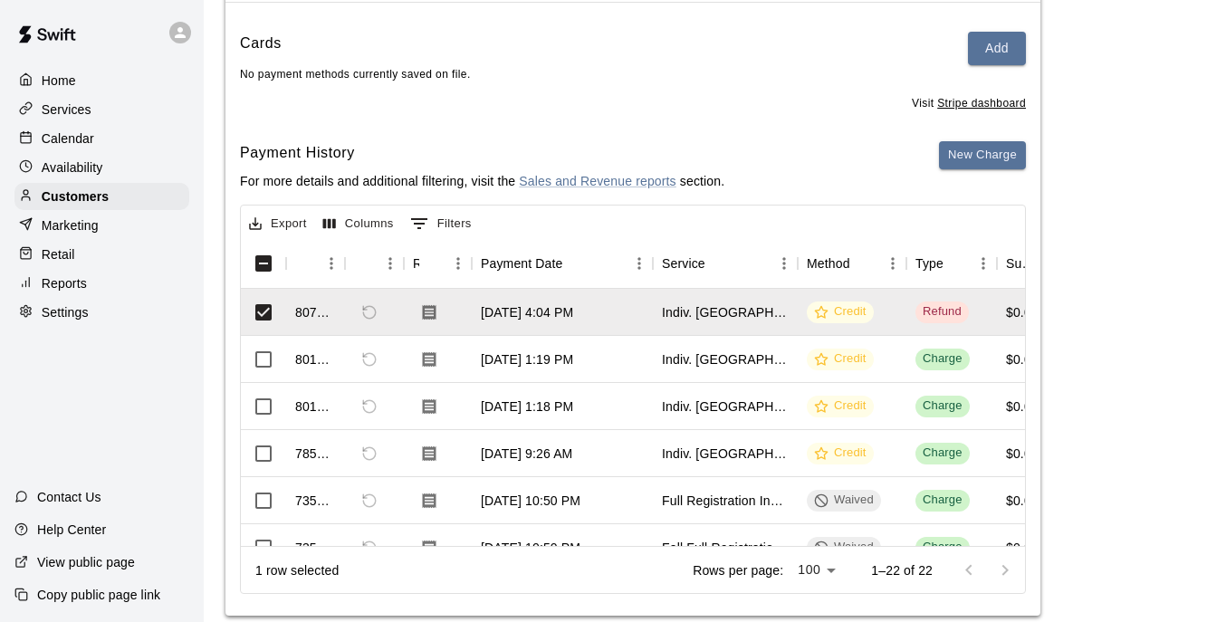
click at [775, 218] on div "Export Columns 0 Filters" at bounding box center [633, 222] width 784 height 33
click at [739, 219] on div "Export Columns 0 Filters" at bounding box center [633, 222] width 784 height 33
click at [504, 356] on div "[DATE] 1:19 PM" at bounding box center [527, 359] width 92 height 18
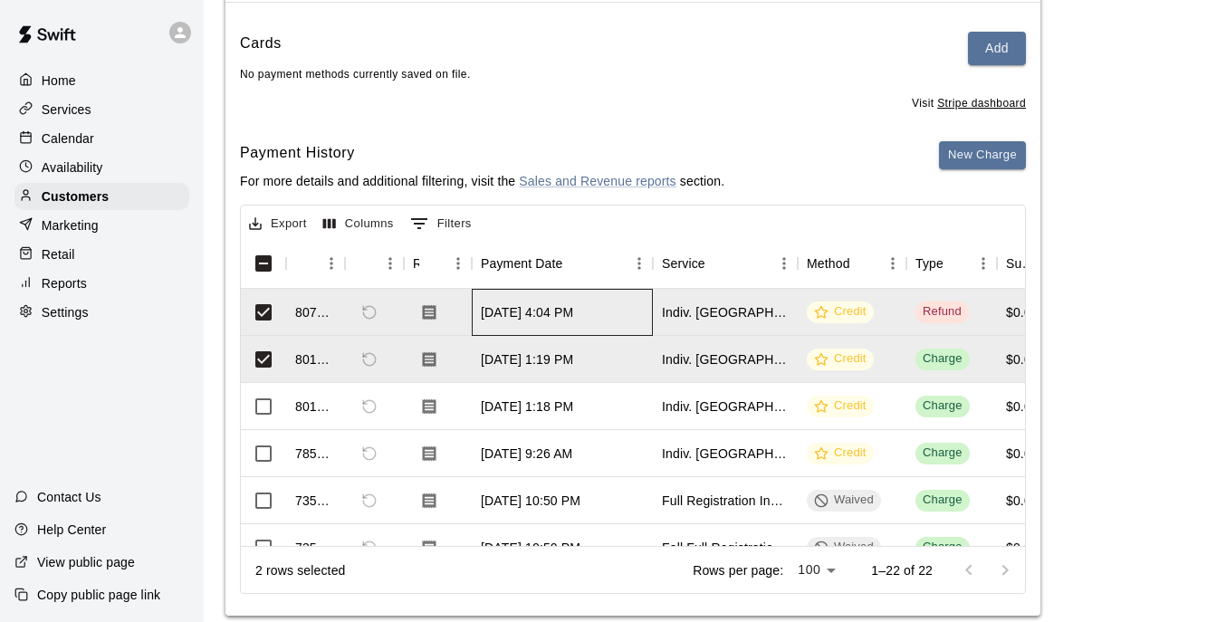
click at [515, 312] on div "[DATE] 4:04 PM" at bounding box center [527, 312] width 92 height 18
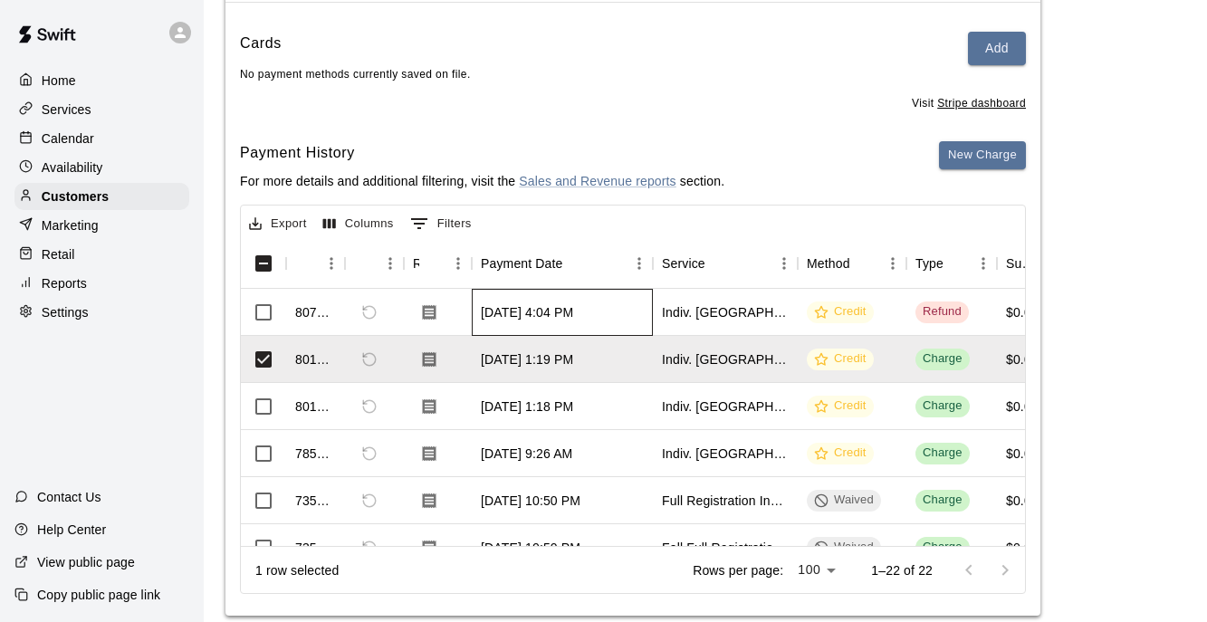
click at [570, 312] on div "[DATE] 4:04 PM" at bounding box center [527, 312] width 92 height 18
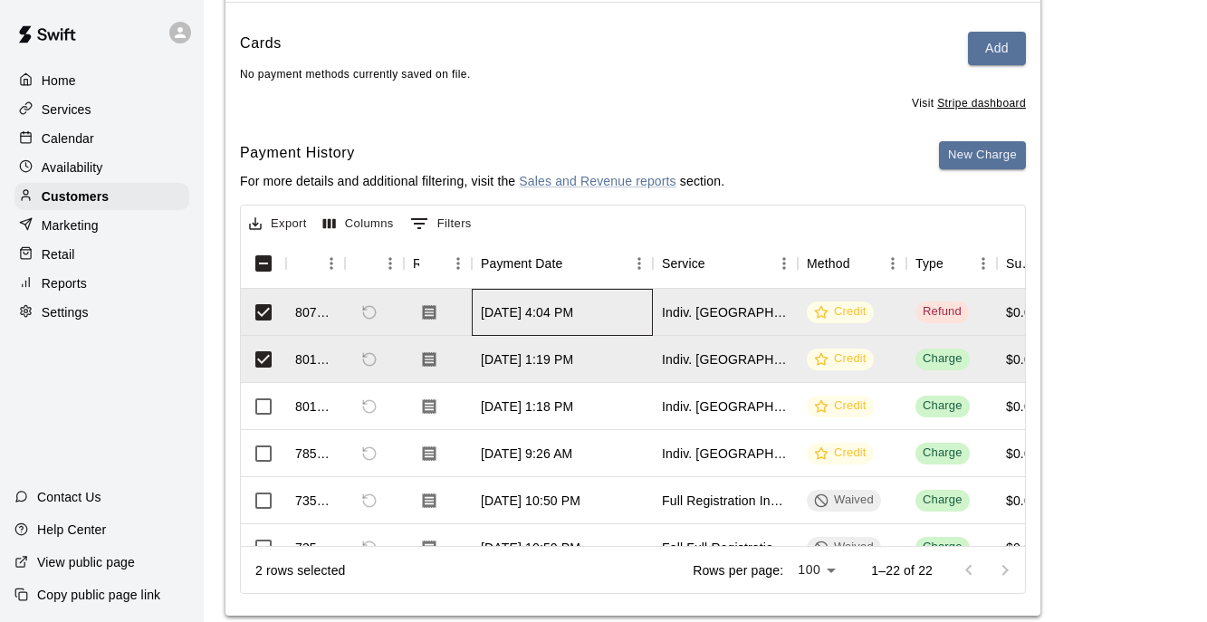
click at [612, 314] on div "[DATE] 4:04 PM" at bounding box center [562, 312] width 181 height 47
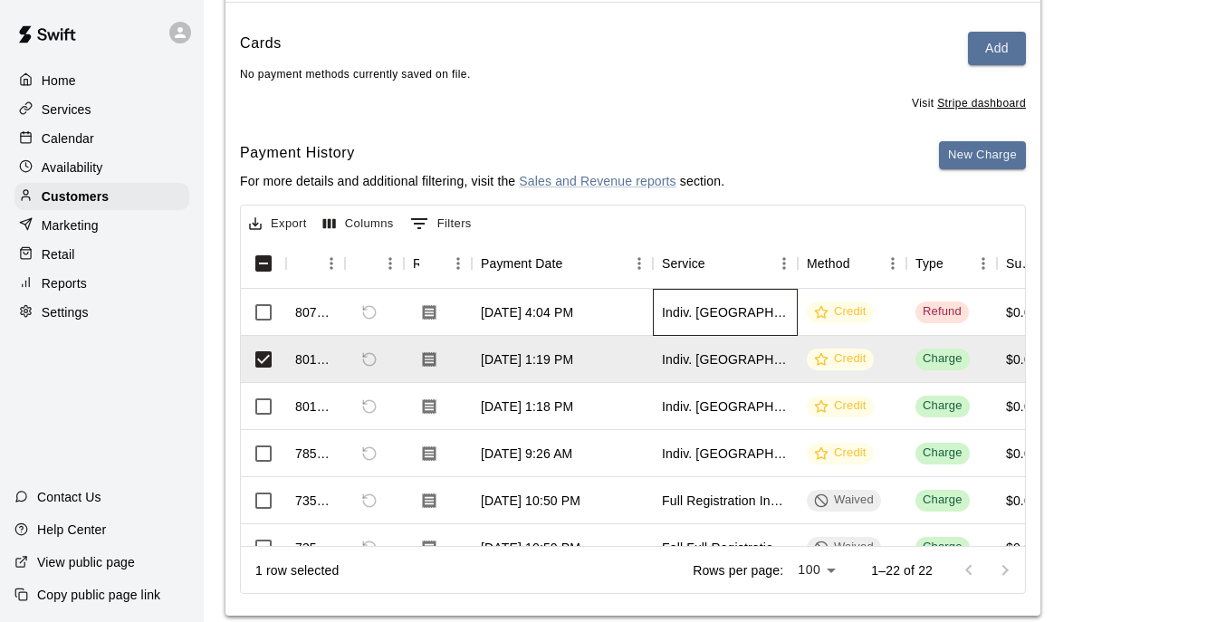
click at [684, 314] on div "Indiv. [GEOGRAPHIC_DATA]" at bounding box center [725, 312] width 127 height 18
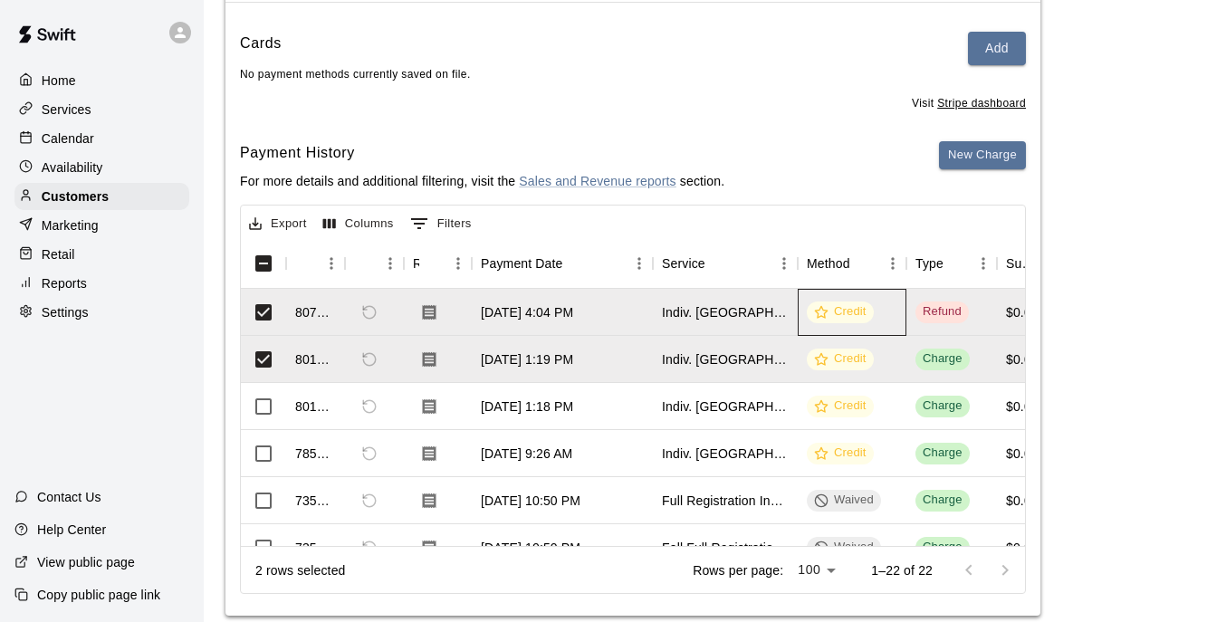
click at [862, 311] on div "Credit" at bounding box center [840, 311] width 53 height 17
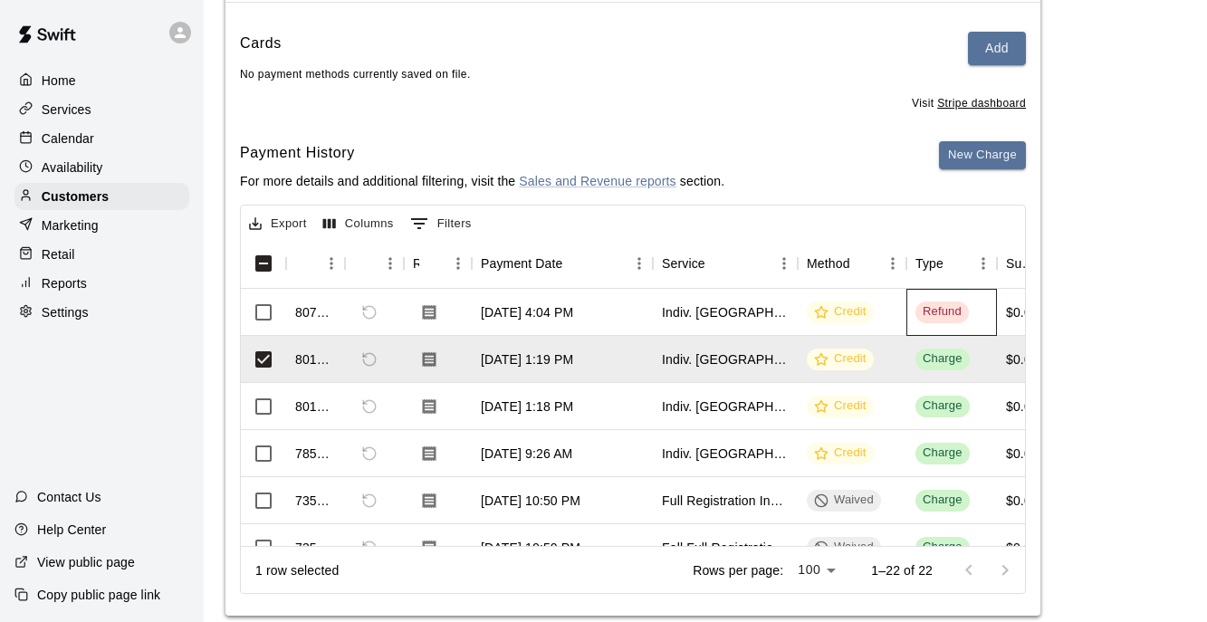
click at [957, 309] on div "Refund" at bounding box center [942, 311] width 39 height 17
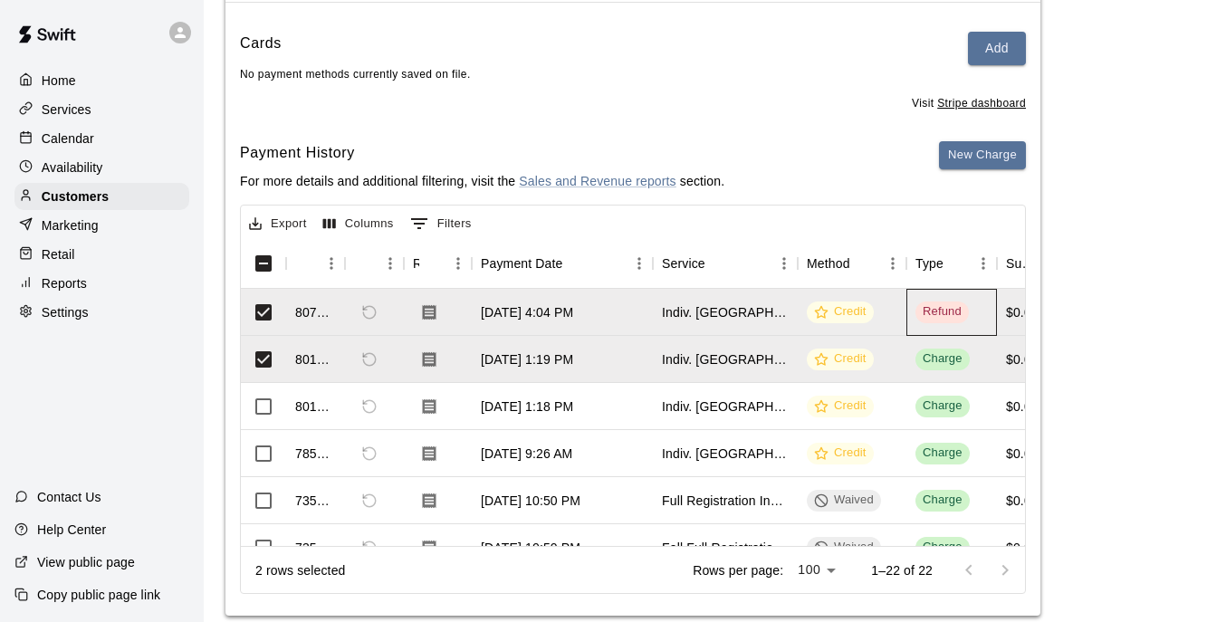
click at [976, 315] on div "Refund" at bounding box center [951, 312] width 91 height 47
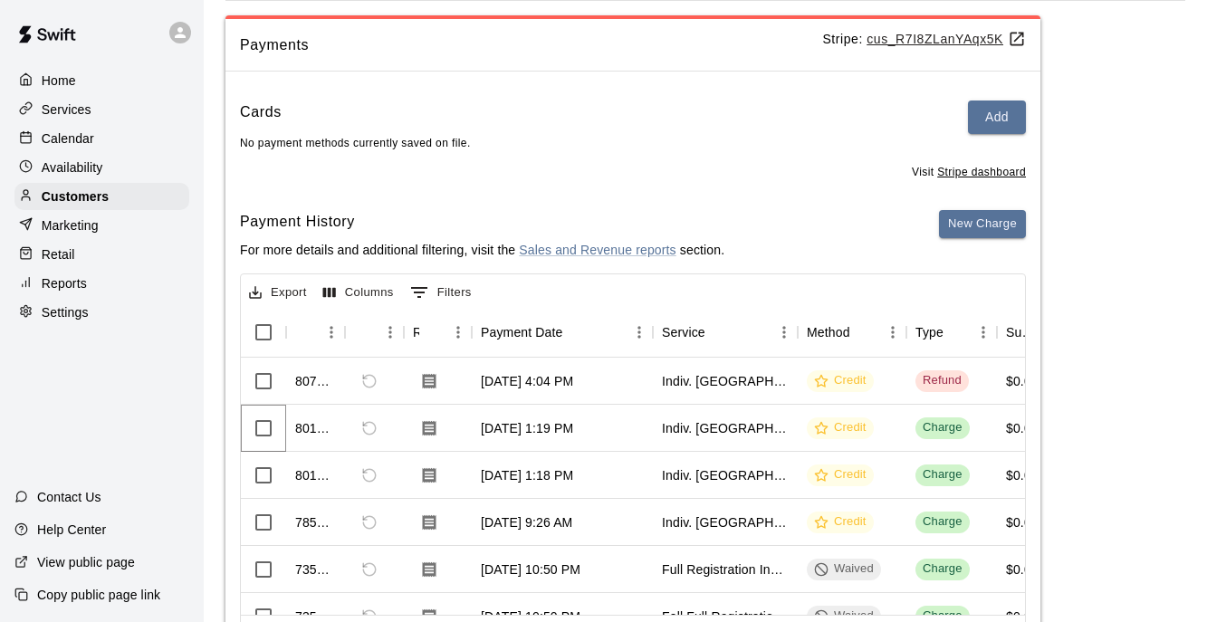
scroll to position [0, 0]
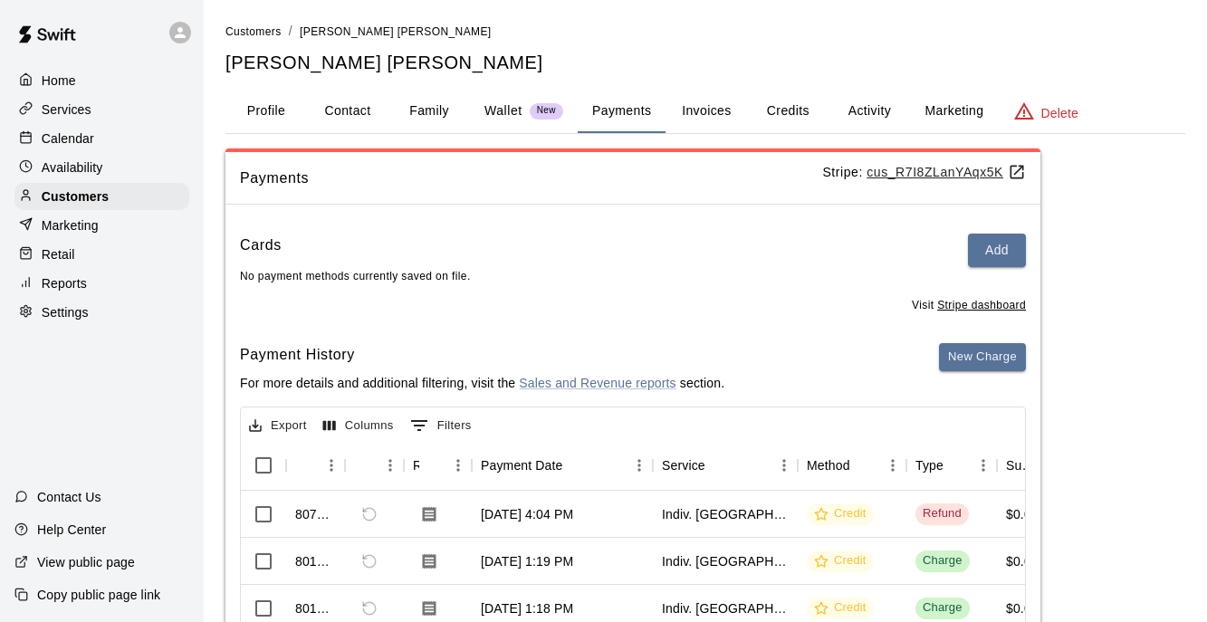
click at [504, 130] on button "Wallet New" at bounding box center [524, 111] width 108 height 43
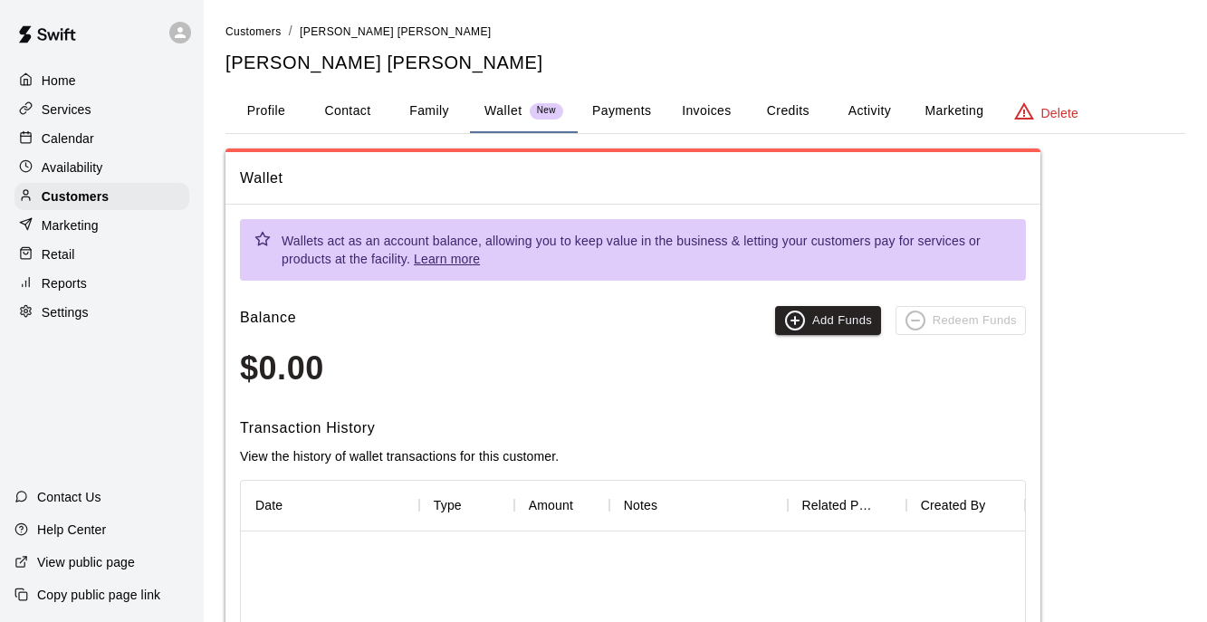
click at [426, 120] on button "Family" at bounding box center [428, 111] width 81 height 43
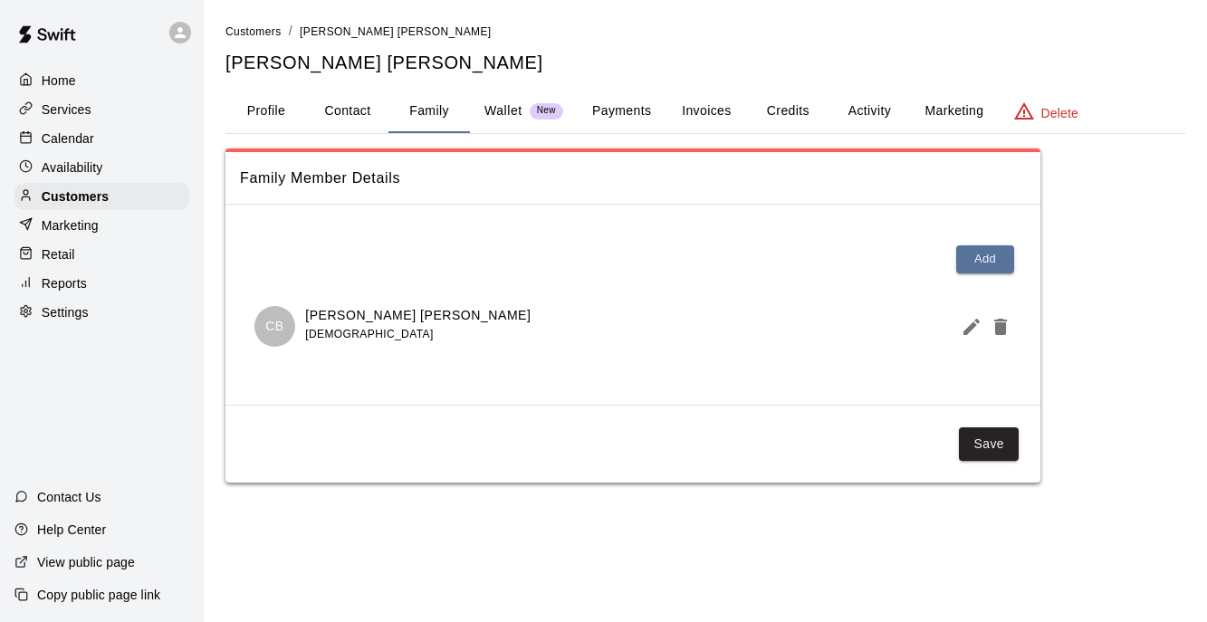
click at [653, 101] on button "Payments" at bounding box center [622, 111] width 88 height 43
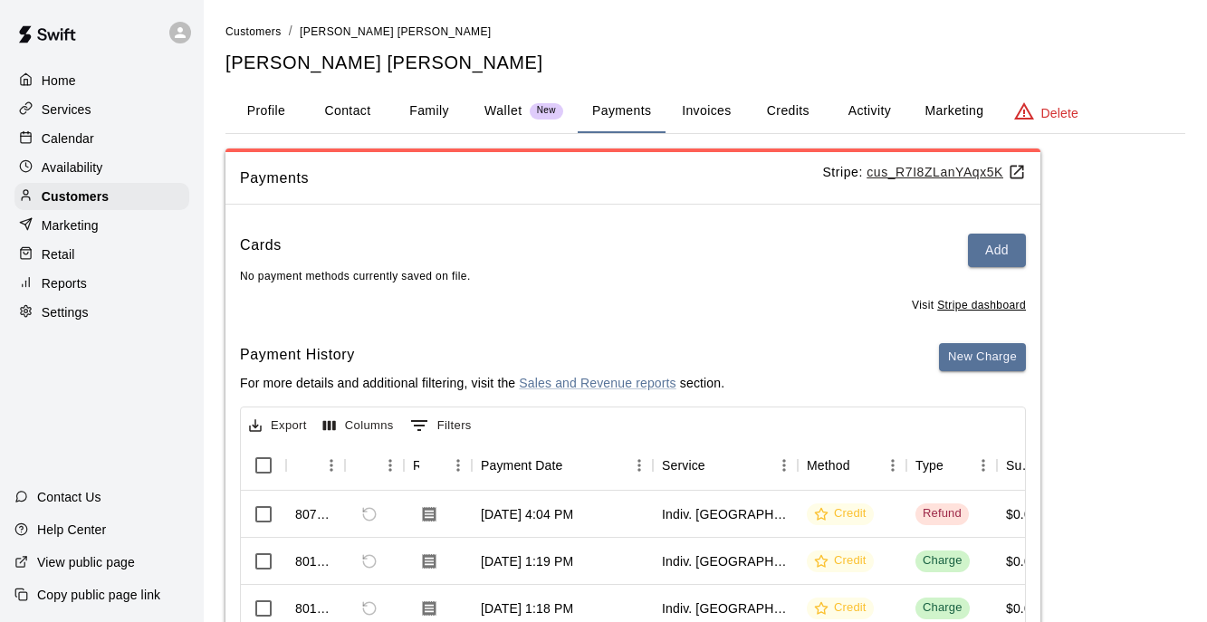
click at [716, 102] on button "Invoices" at bounding box center [705, 111] width 81 height 43
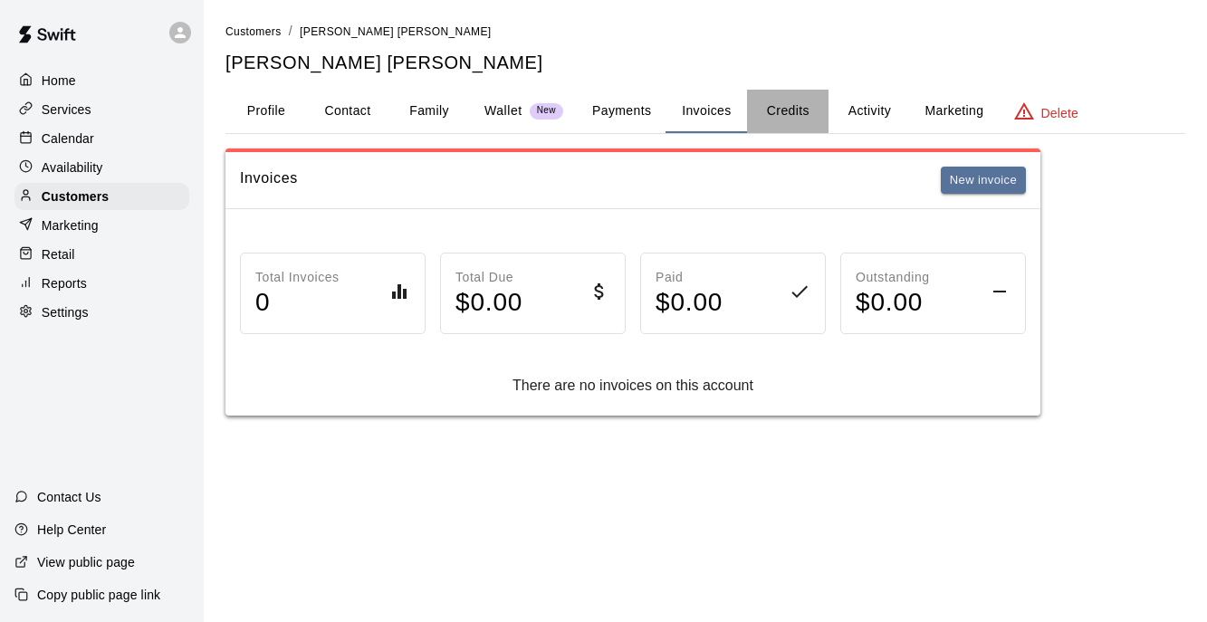
click at [803, 111] on button "Credits" at bounding box center [787, 111] width 81 height 43
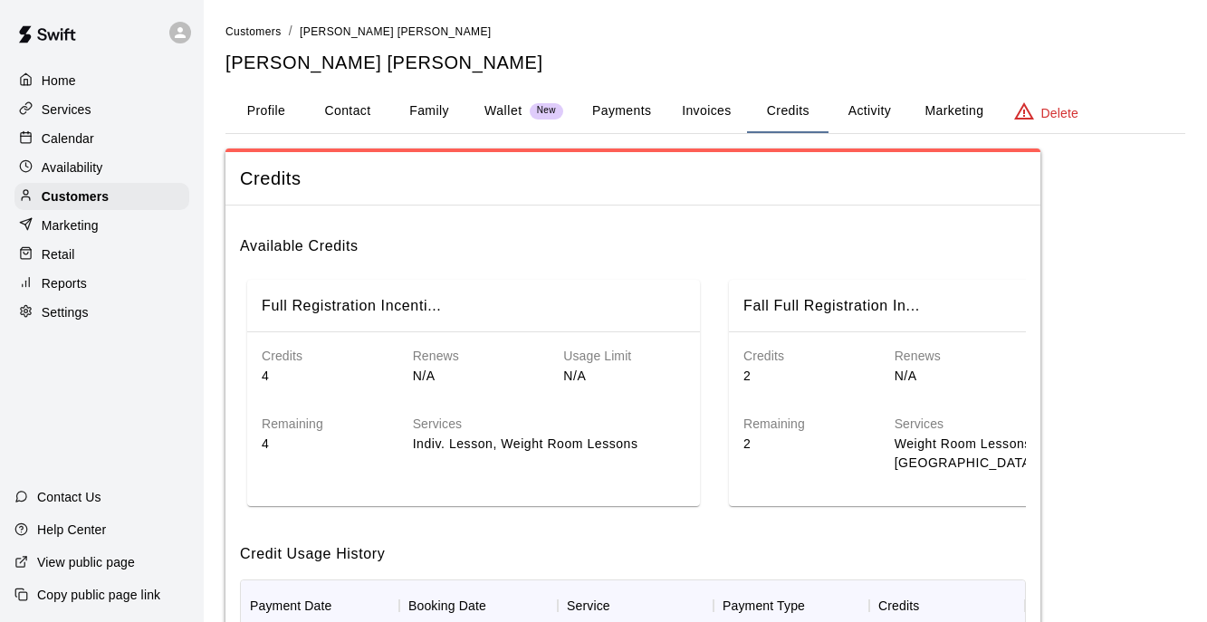
click at [512, 435] on p "Indiv. Lesson, Weight Room Lessons" at bounding box center [549, 444] width 273 height 19
click at [887, 120] on button "Activity" at bounding box center [868, 111] width 81 height 43
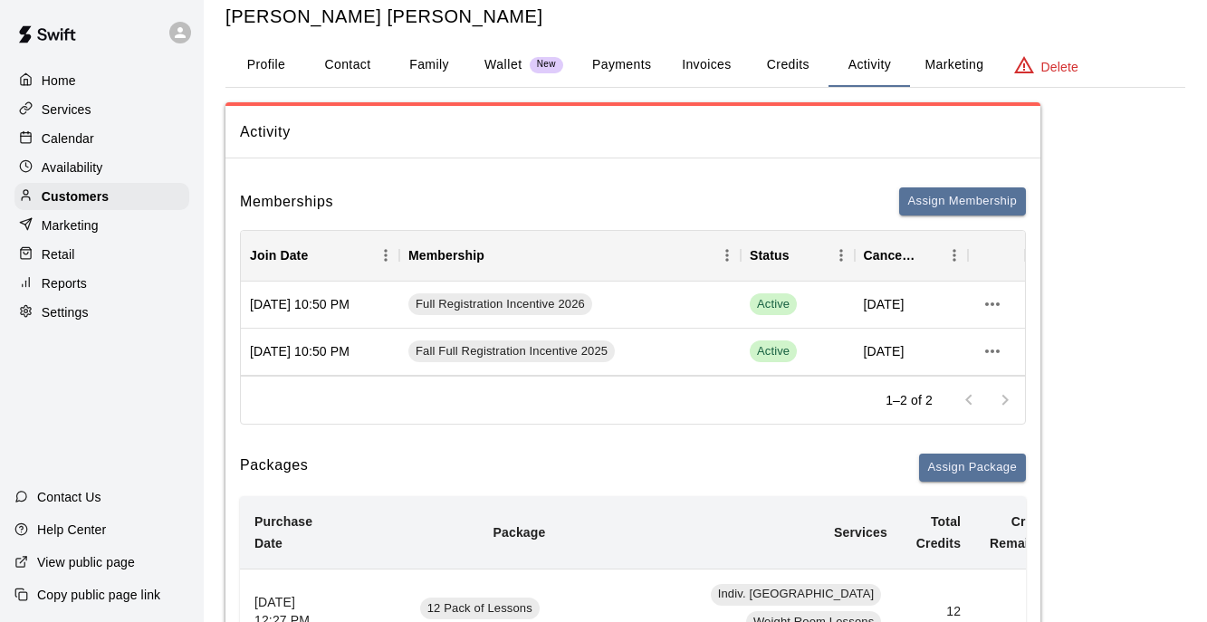
scroll to position [40, 0]
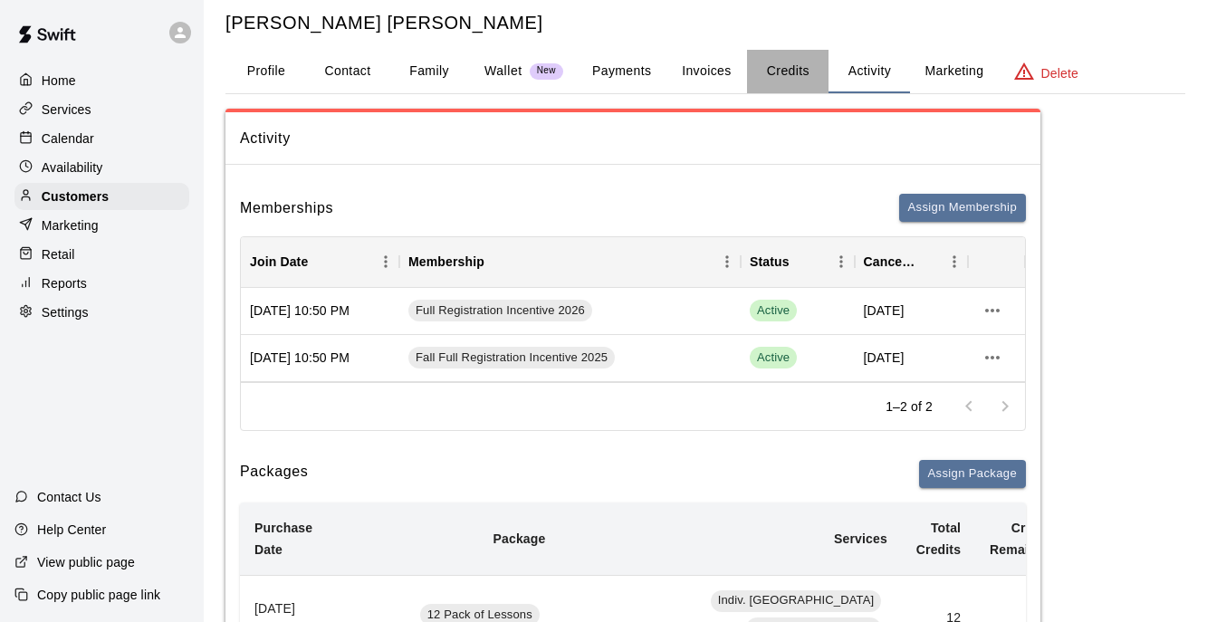
click at [787, 60] on button "Credits" at bounding box center [787, 71] width 81 height 43
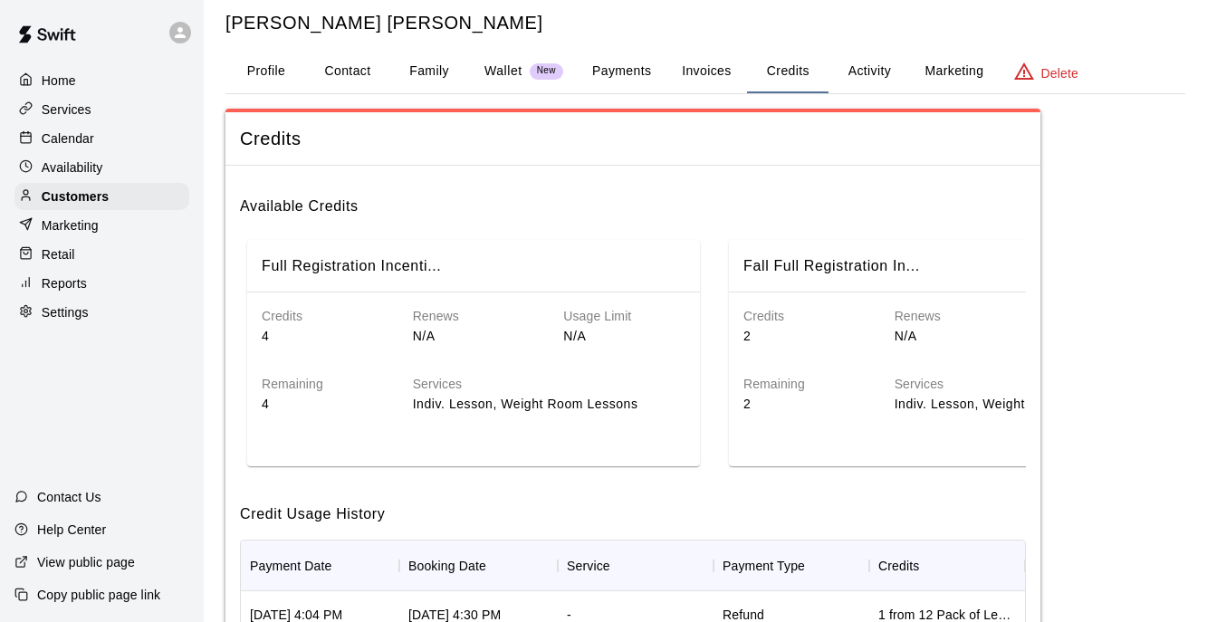
click at [254, 75] on button "Profile" at bounding box center [265, 71] width 81 height 43
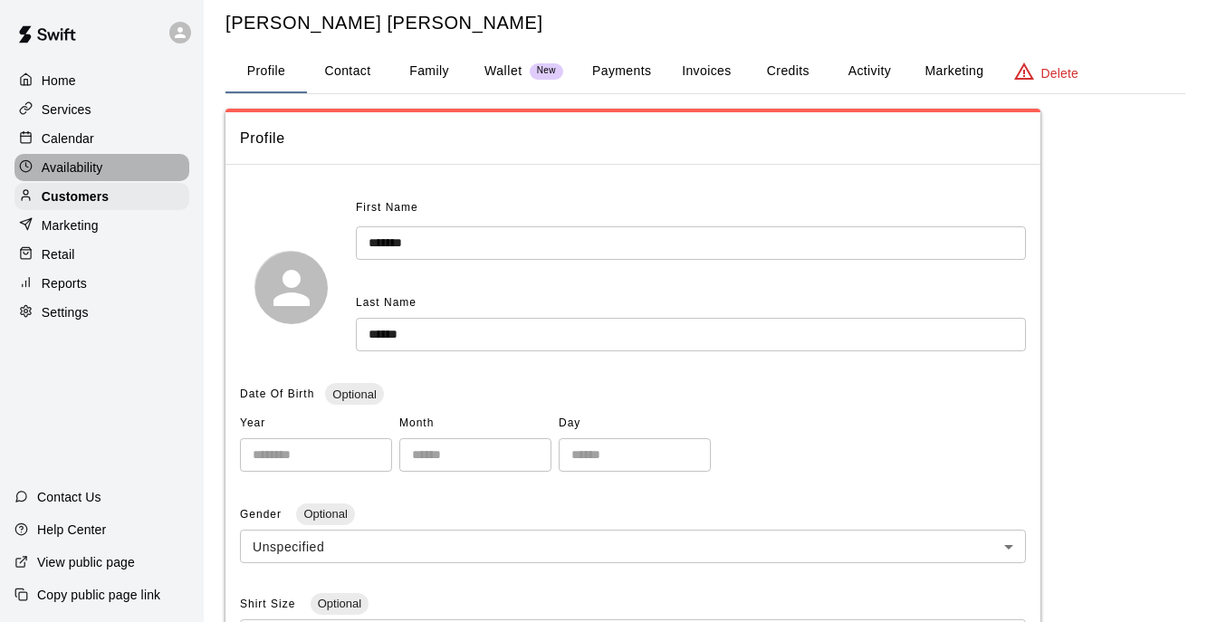
click at [97, 167] on p "Availability" at bounding box center [73, 167] width 62 height 18
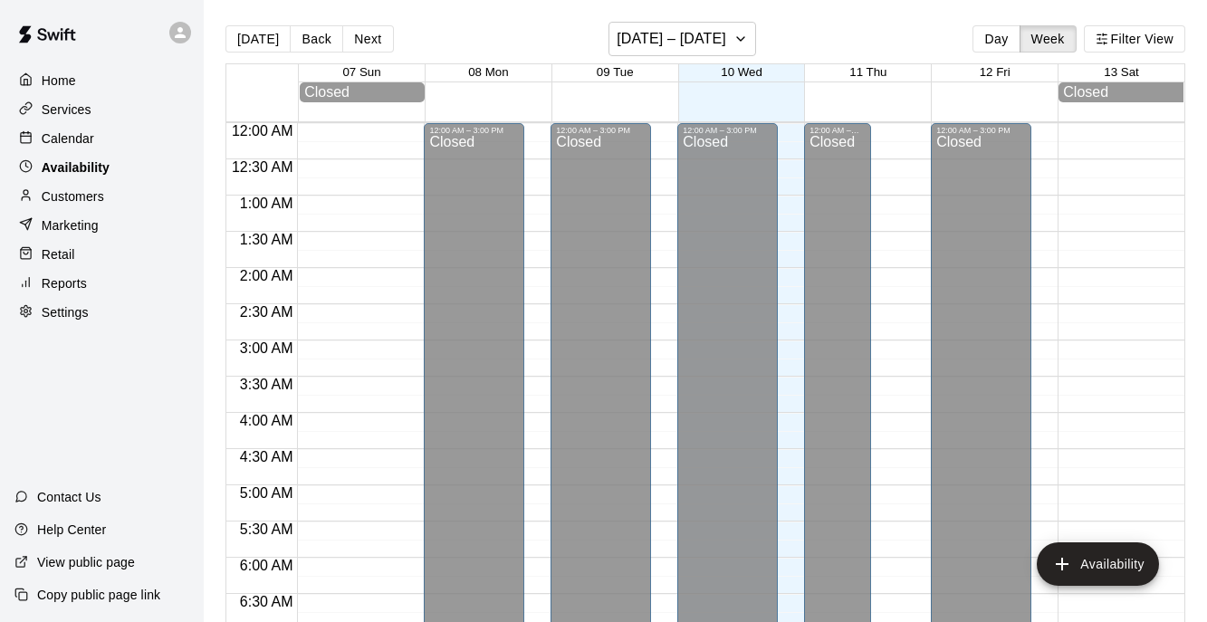
scroll to position [790, 0]
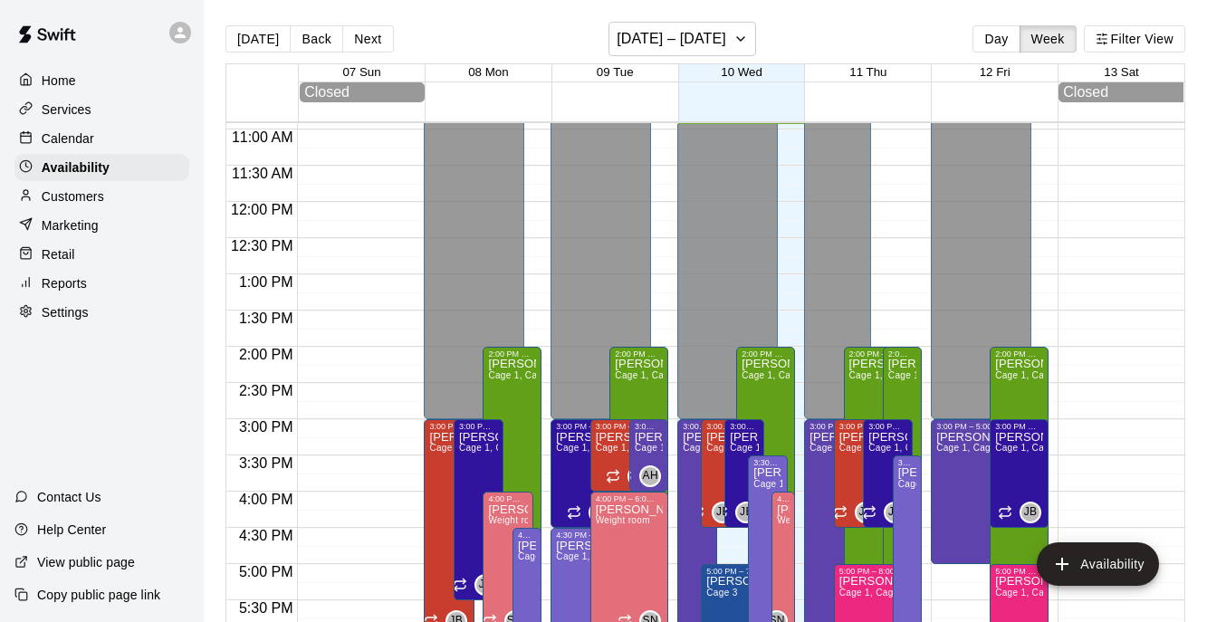
click at [96, 129] on div "Calendar" at bounding box center [101, 138] width 175 height 27
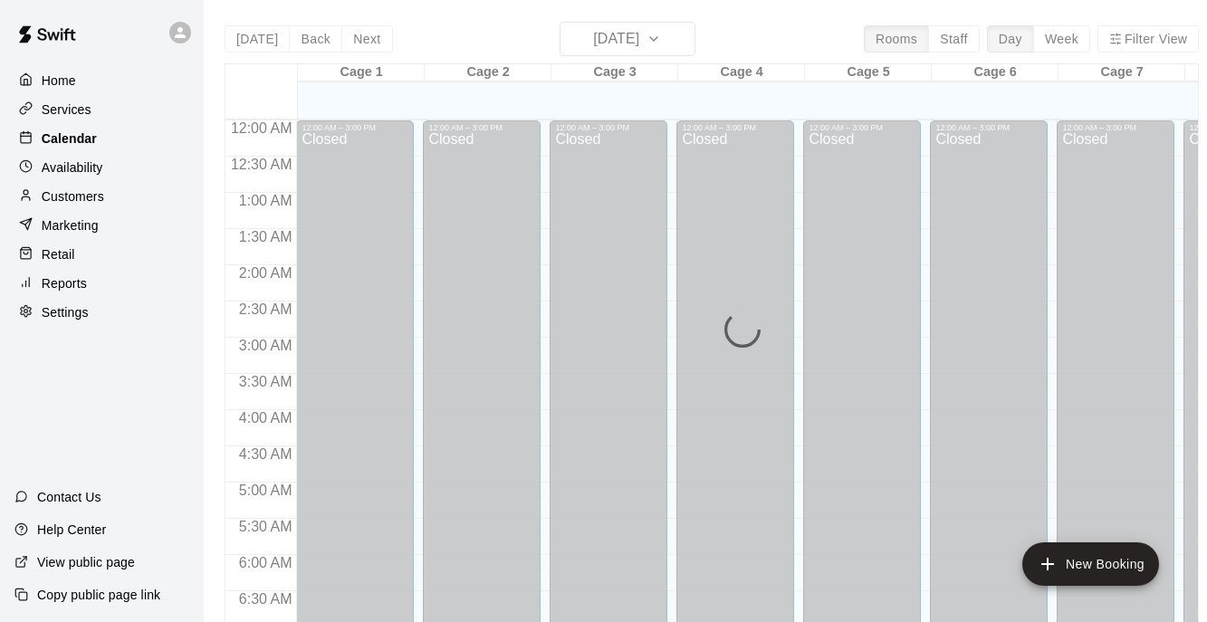
scroll to position [790, 0]
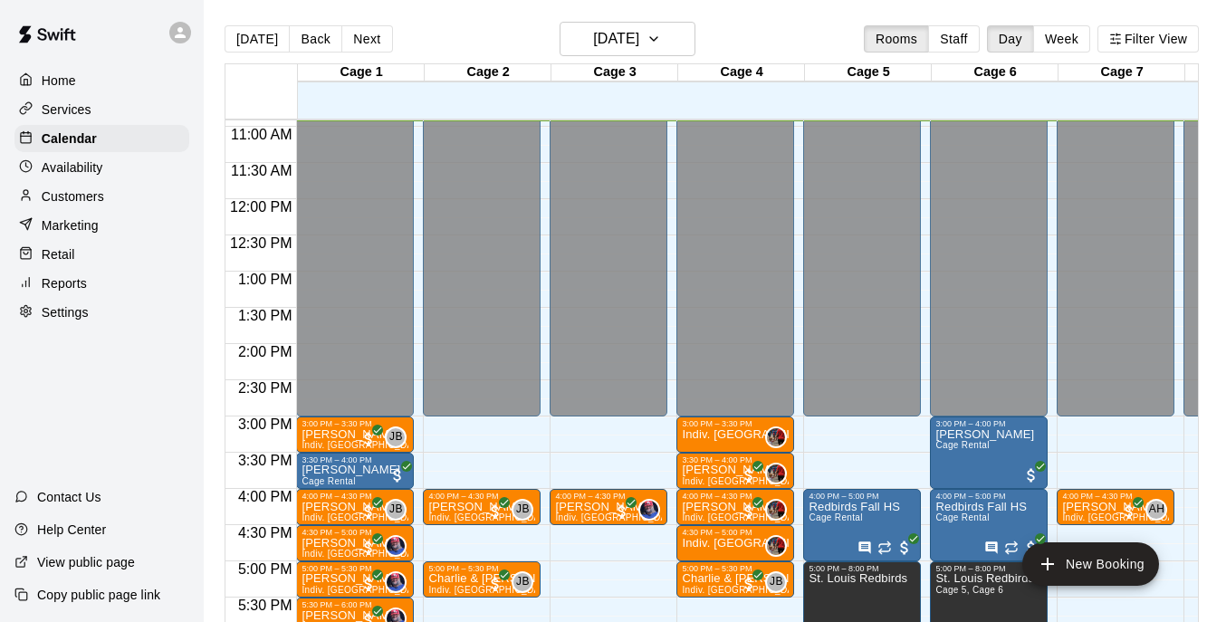
click at [94, 113] on div "Services" at bounding box center [101, 109] width 175 height 27
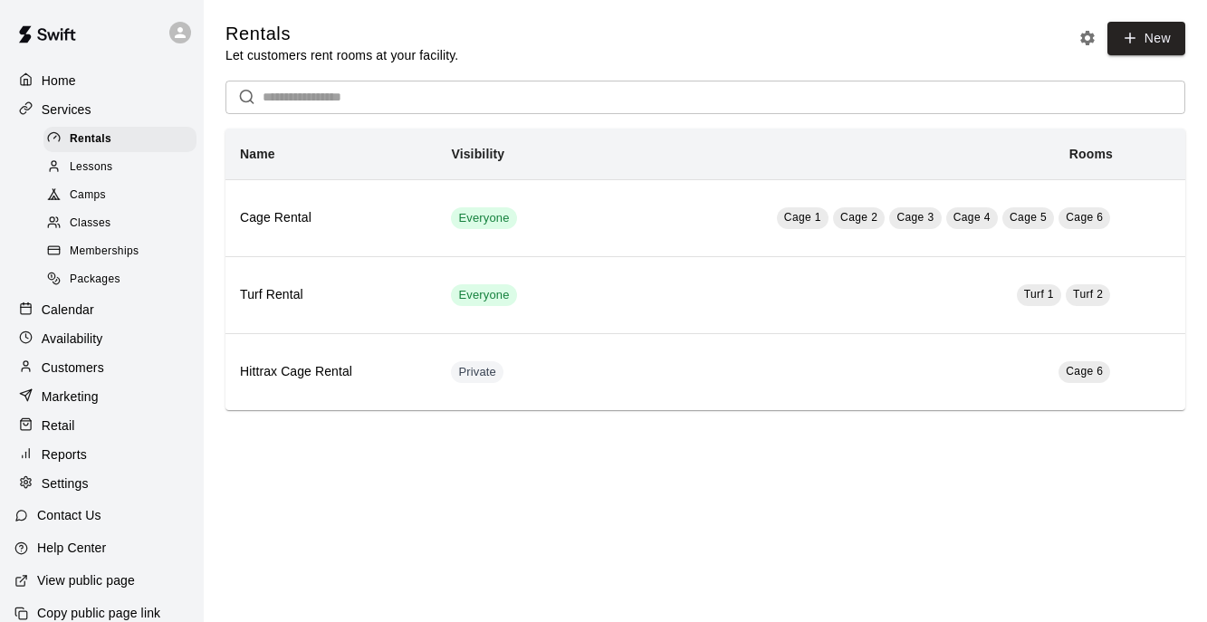
click at [116, 169] on div "Lessons" at bounding box center [119, 167] width 153 height 25
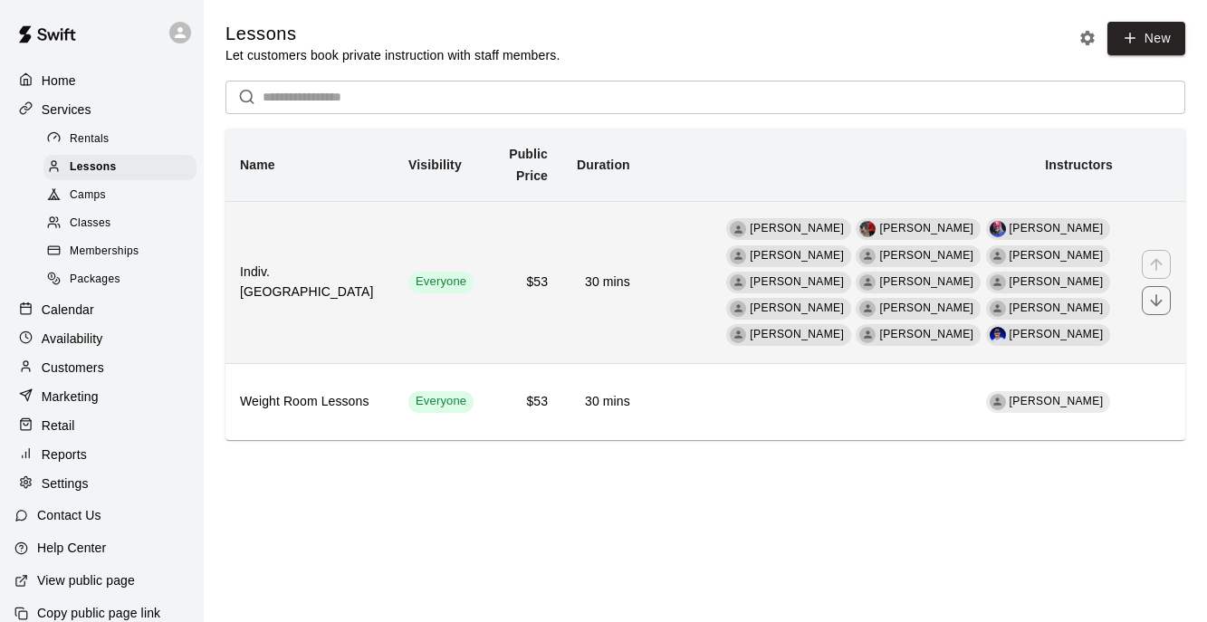
click at [565, 315] on td "30 mins" at bounding box center [603, 282] width 82 height 162
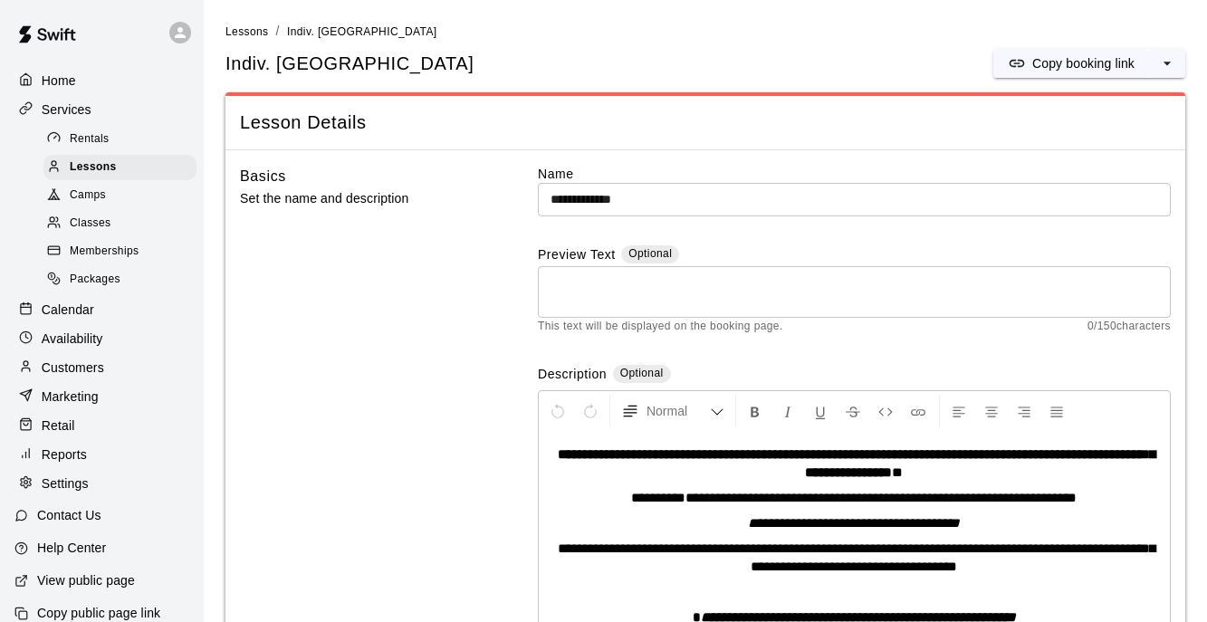
click at [110, 278] on span "Packages" at bounding box center [95, 280] width 51 height 18
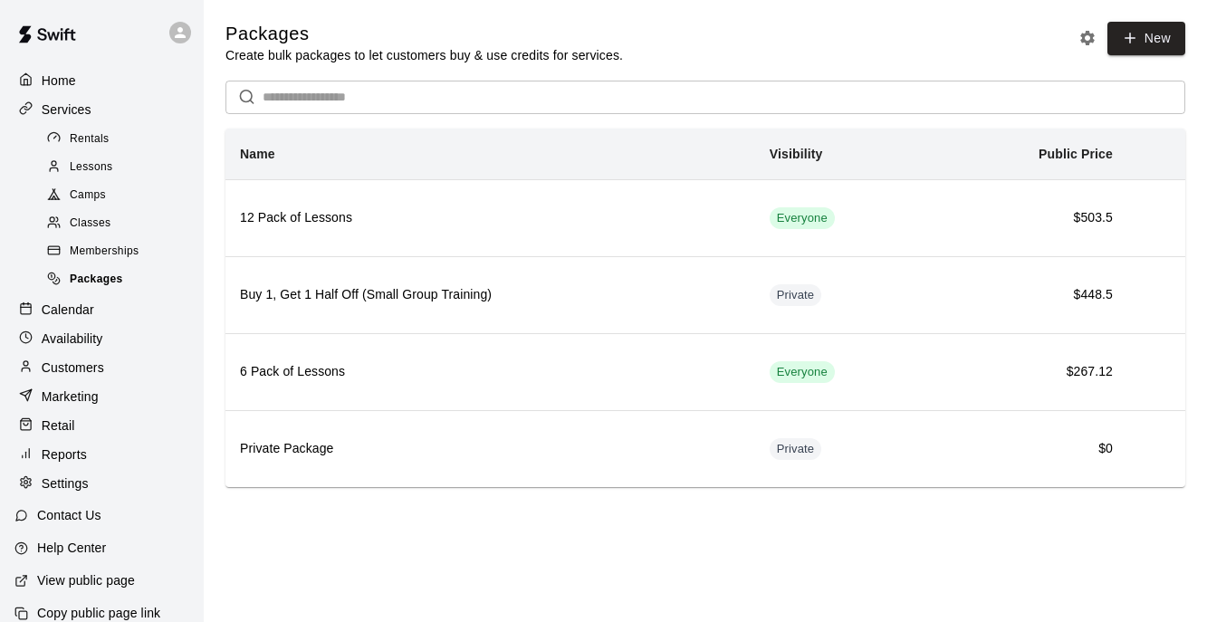
scroll to position [18, 0]
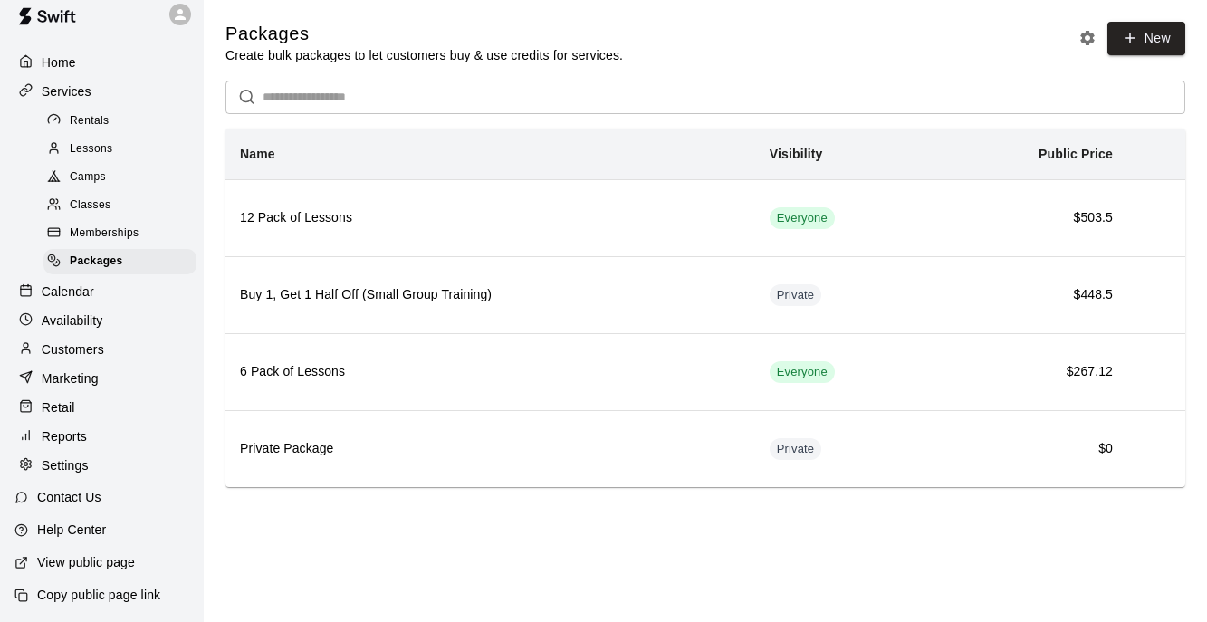
click at [99, 324] on p "Availability" at bounding box center [73, 320] width 62 height 18
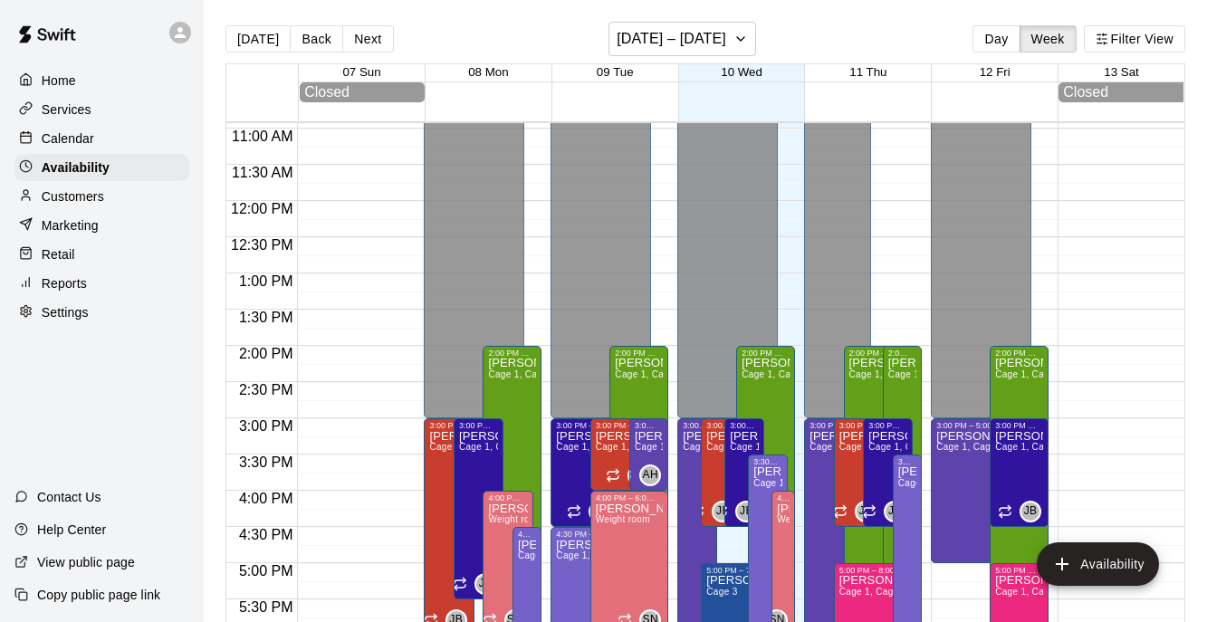
scroll to position [29, 0]
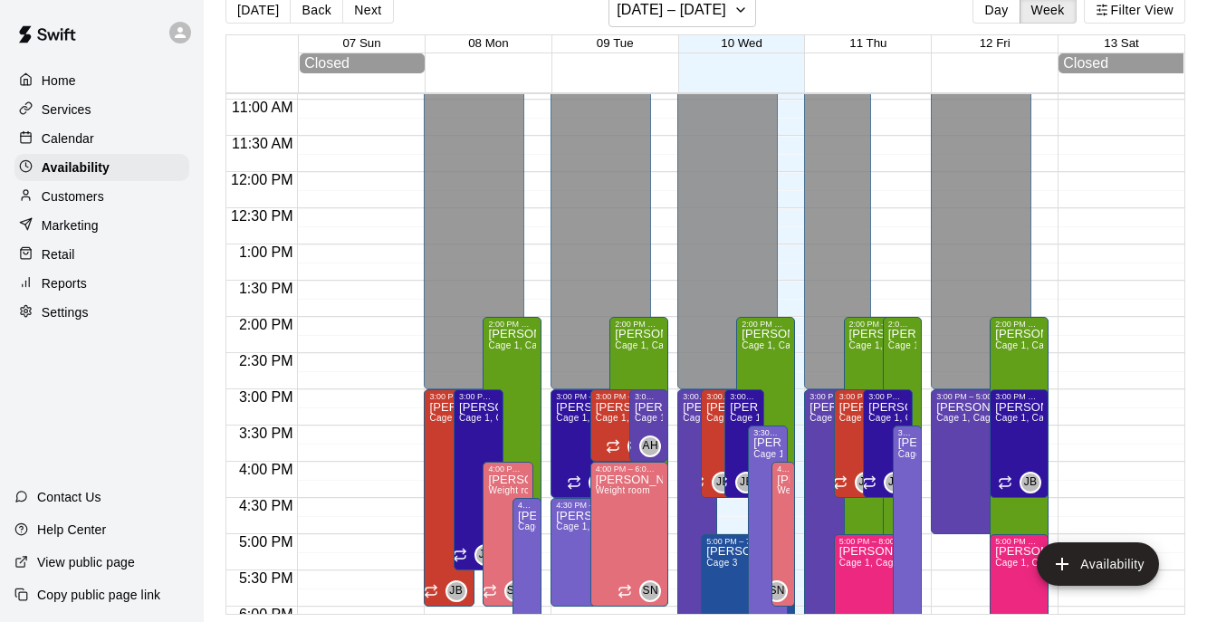
click at [109, 187] on div "Customers" at bounding box center [101, 196] width 175 height 27
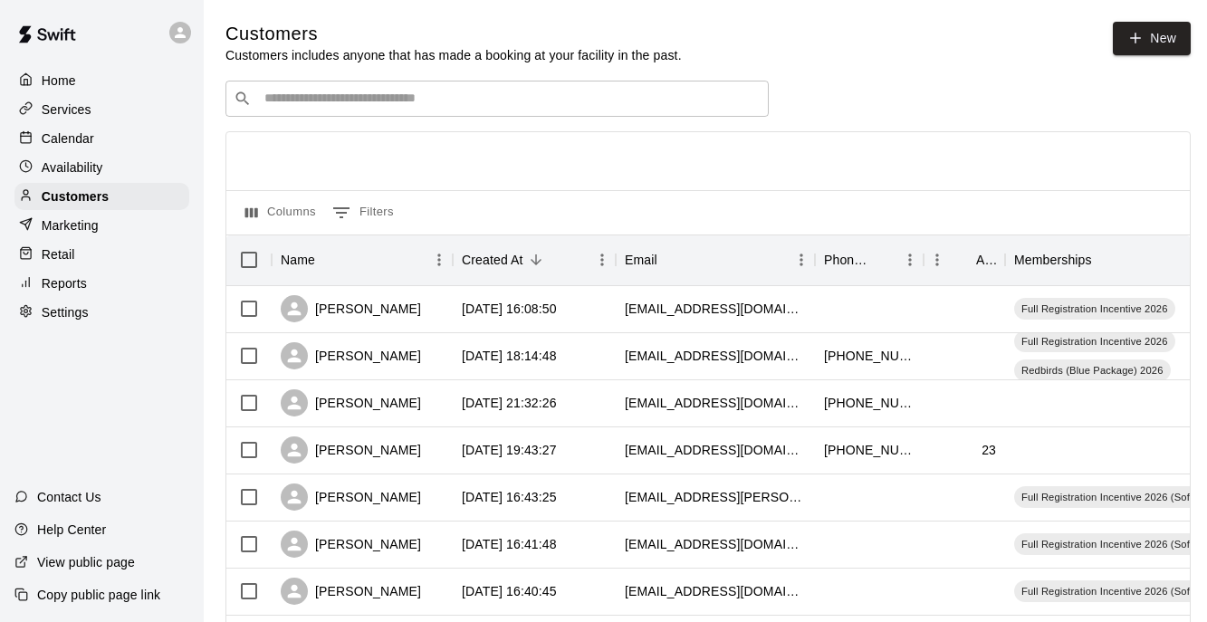
click at [101, 216] on div "Marketing" at bounding box center [101, 225] width 175 height 27
